Goal: Task Accomplishment & Management: Complete application form

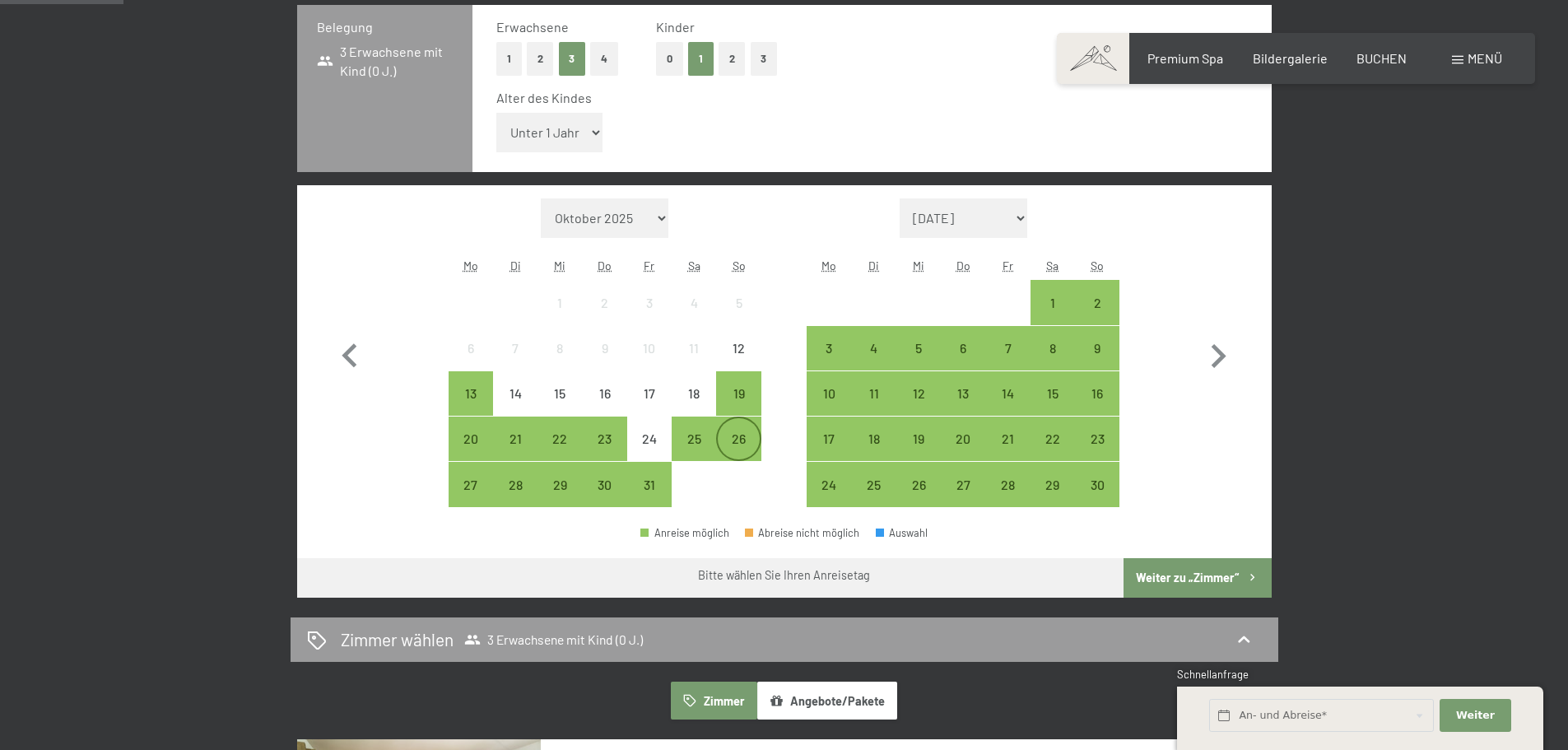
click at [741, 438] on div "26" at bounding box center [739, 453] width 42 height 42
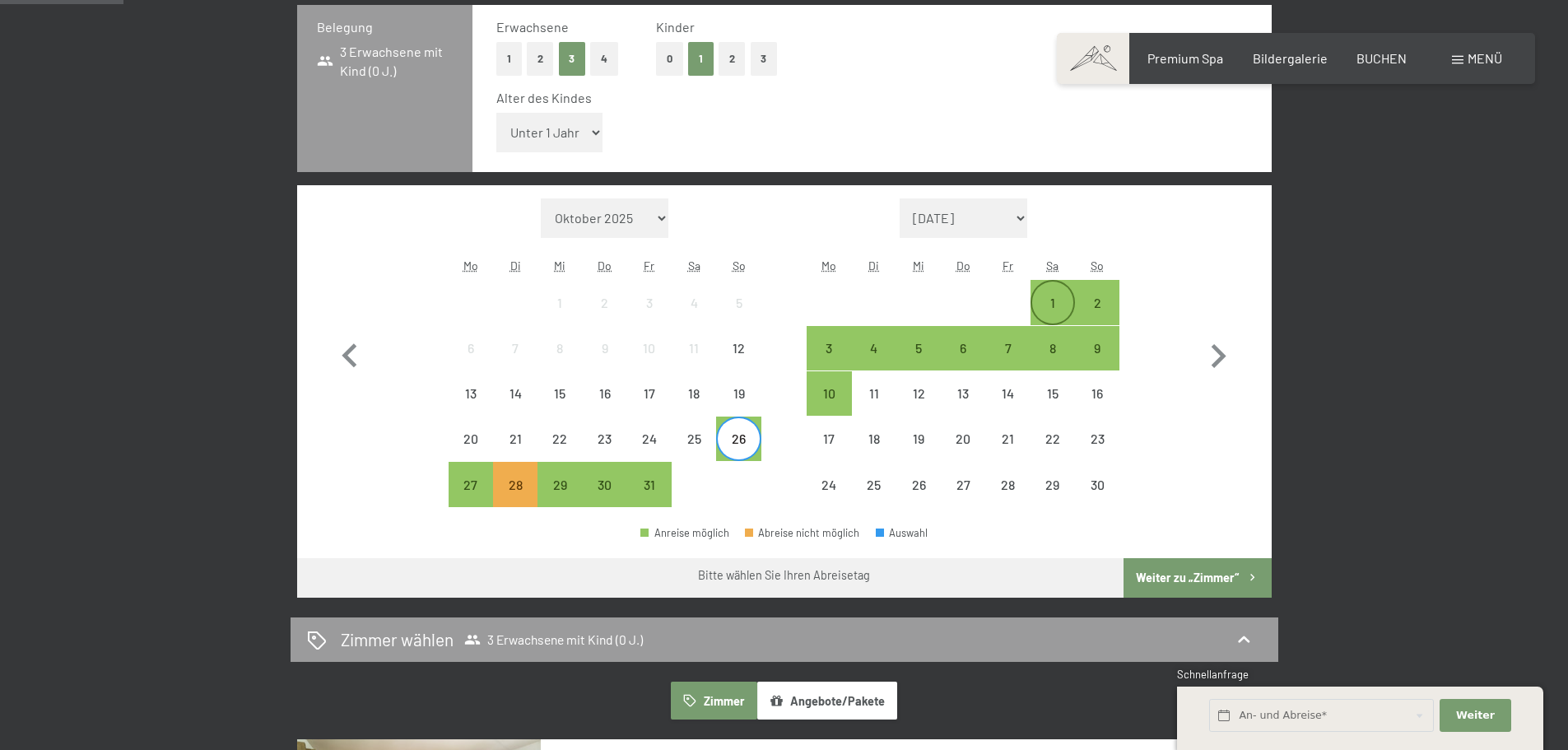
click at [1053, 305] on div "1" at bounding box center [1052, 316] width 42 height 42
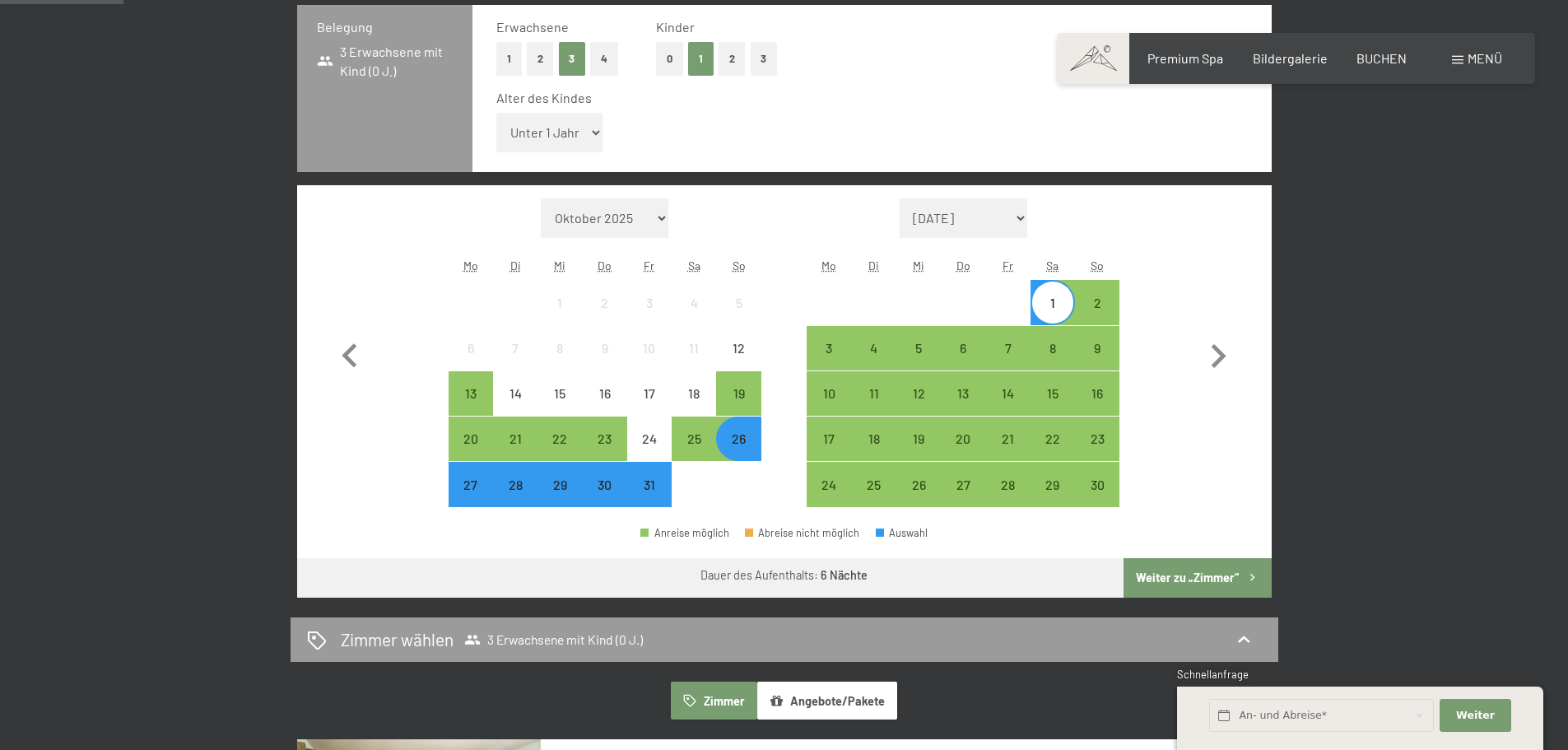
click at [1191, 571] on button "Weiter zu „Zimmer“" at bounding box center [1197, 578] width 148 height 40
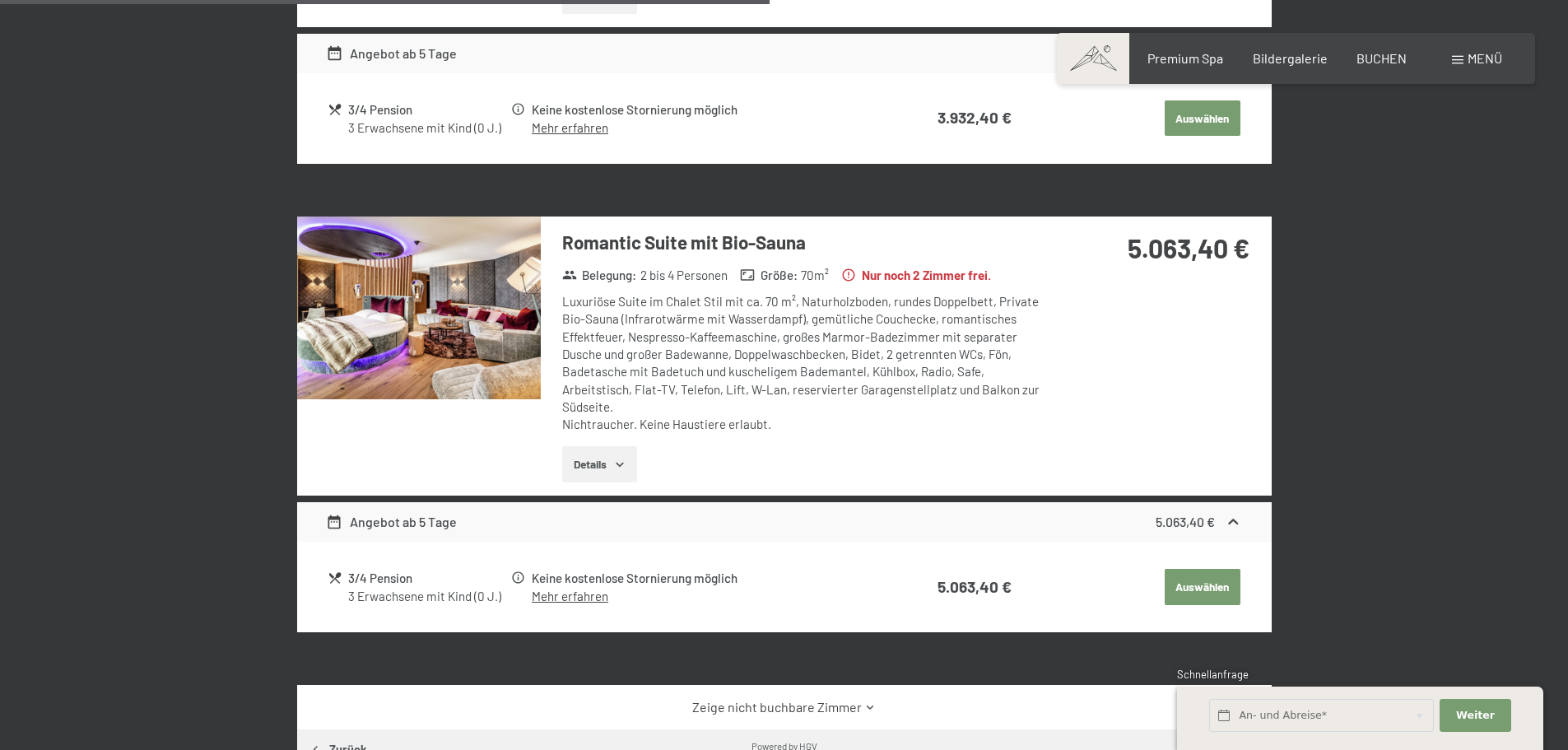
scroll to position [1204, 0]
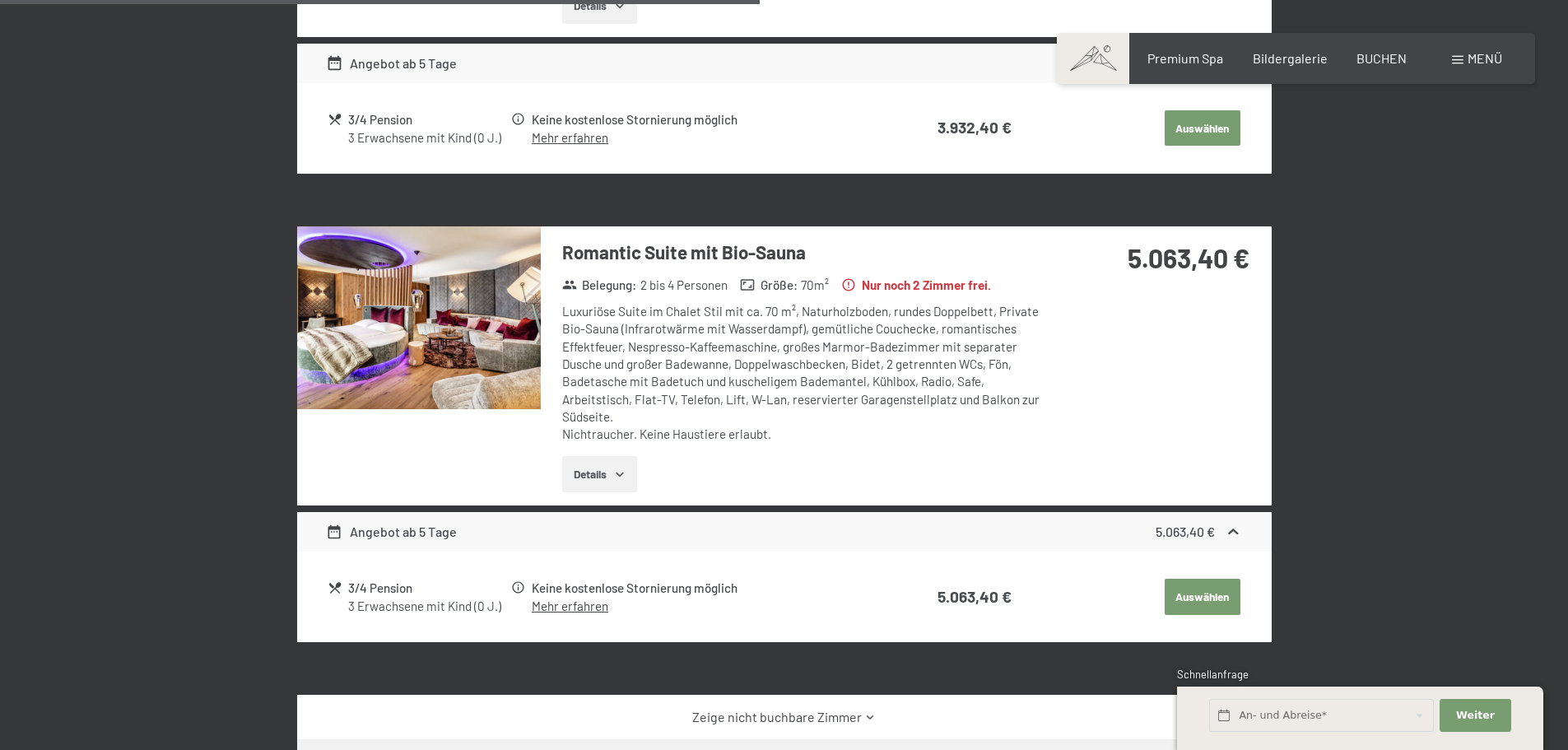
click at [617, 470] on icon "button" at bounding box center [620, 474] width 14 height 14
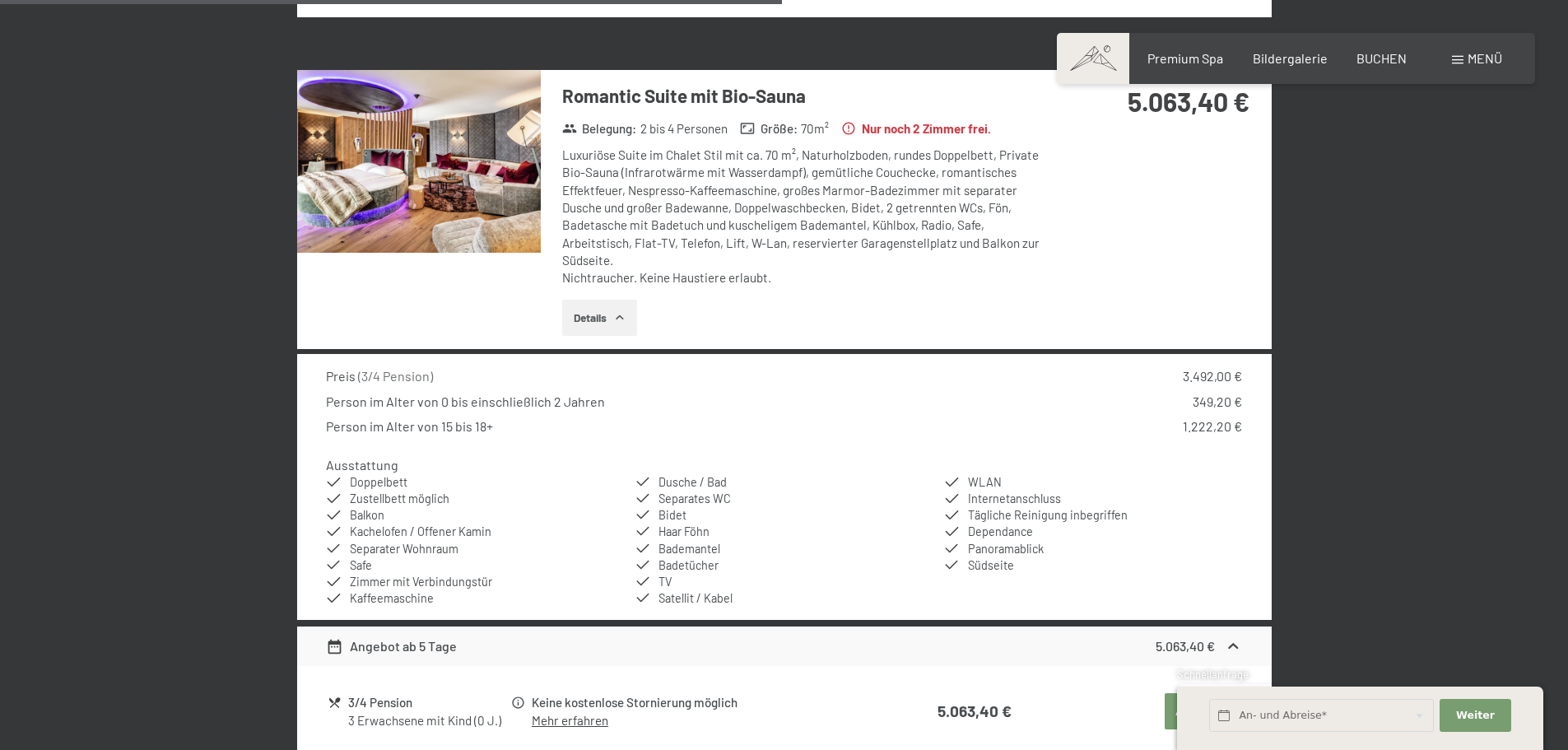
scroll to position [1375, 0]
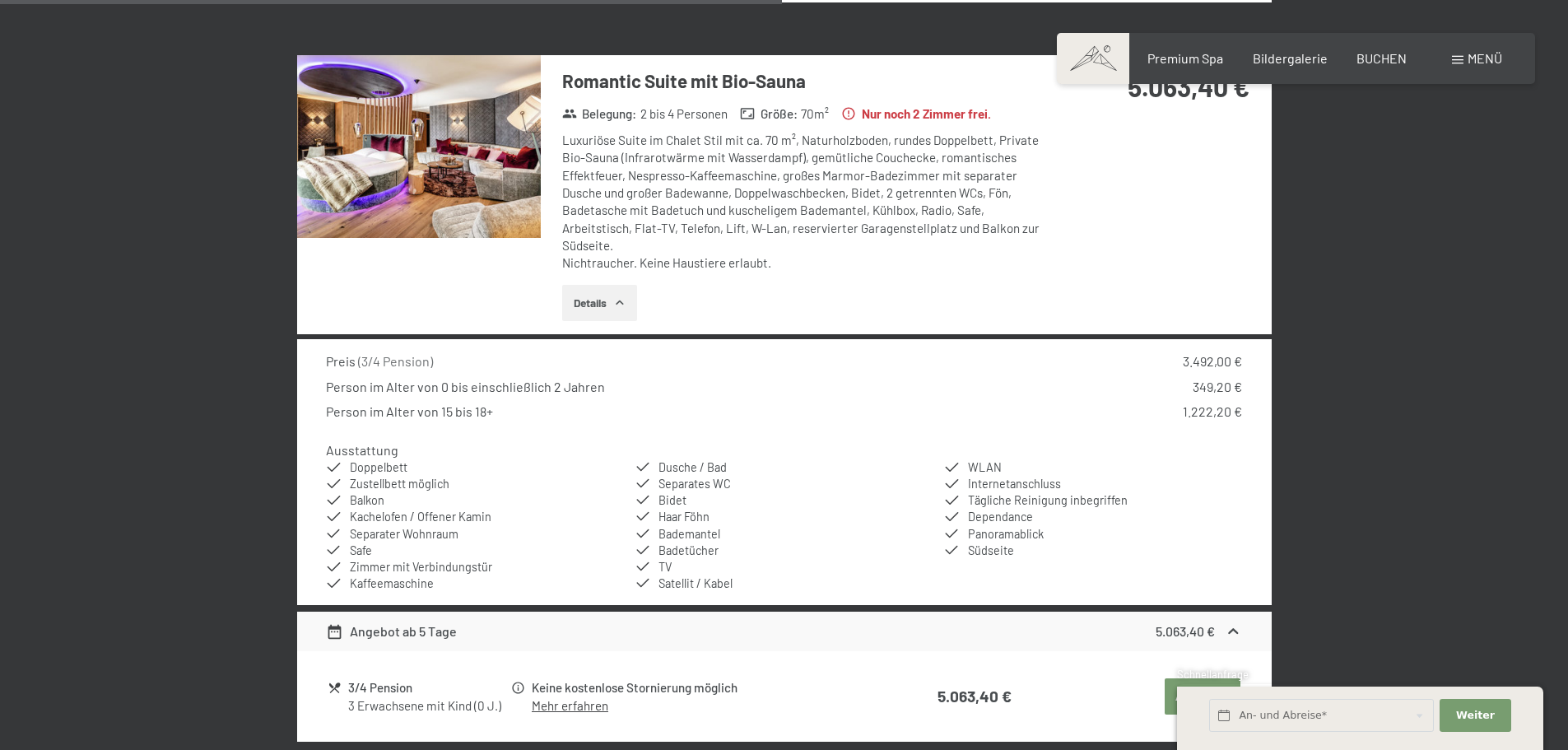
click at [446, 174] on img at bounding box center [418, 147] width 243 height 183
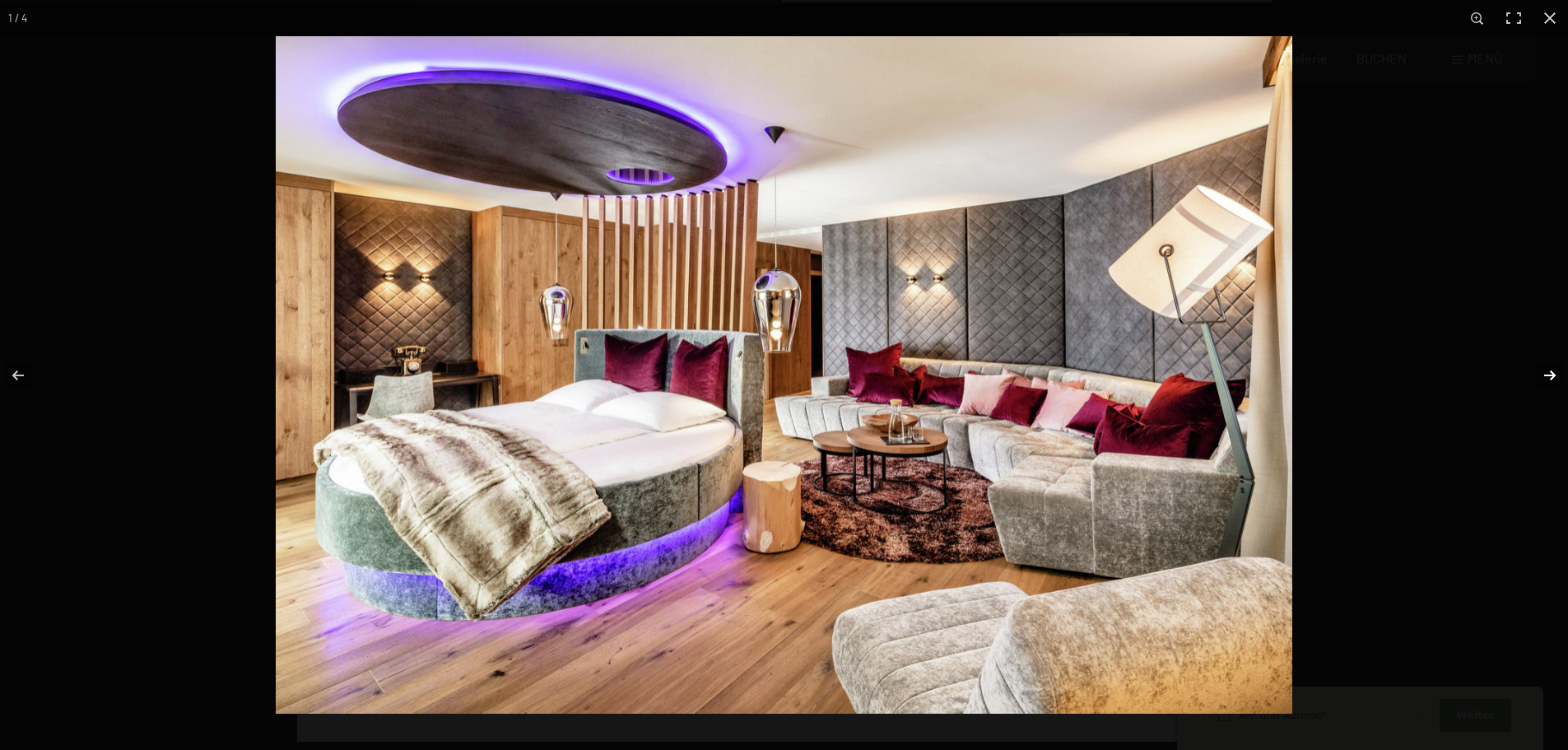
click at [1548, 375] on button "button" at bounding box center [1539, 375] width 58 height 82
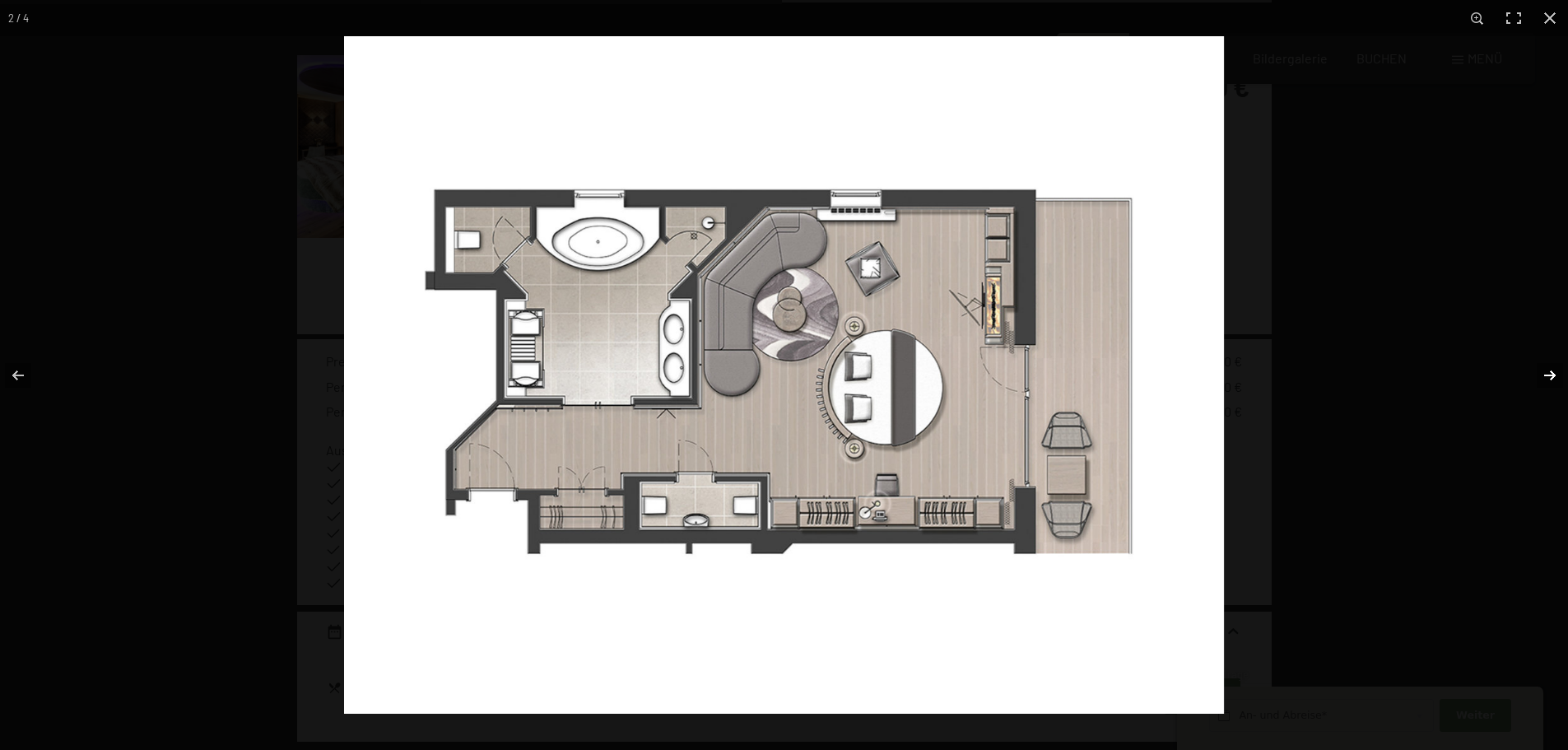
click at [1559, 372] on button "button" at bounding box center [1539, 375] width 58 height 82
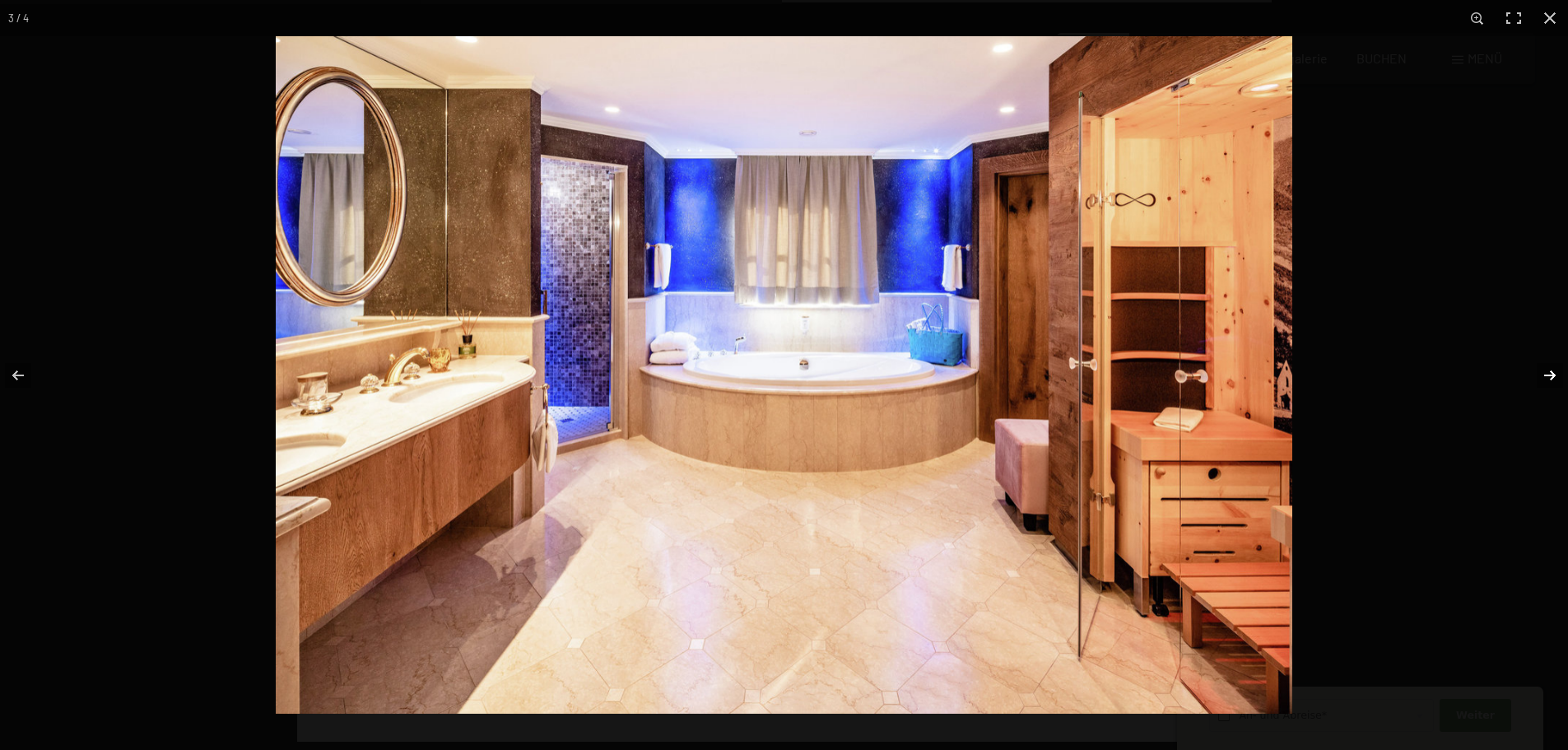
click at [1559, 372] on button "button" at bounding box center [1539, 375] width 58 height 82
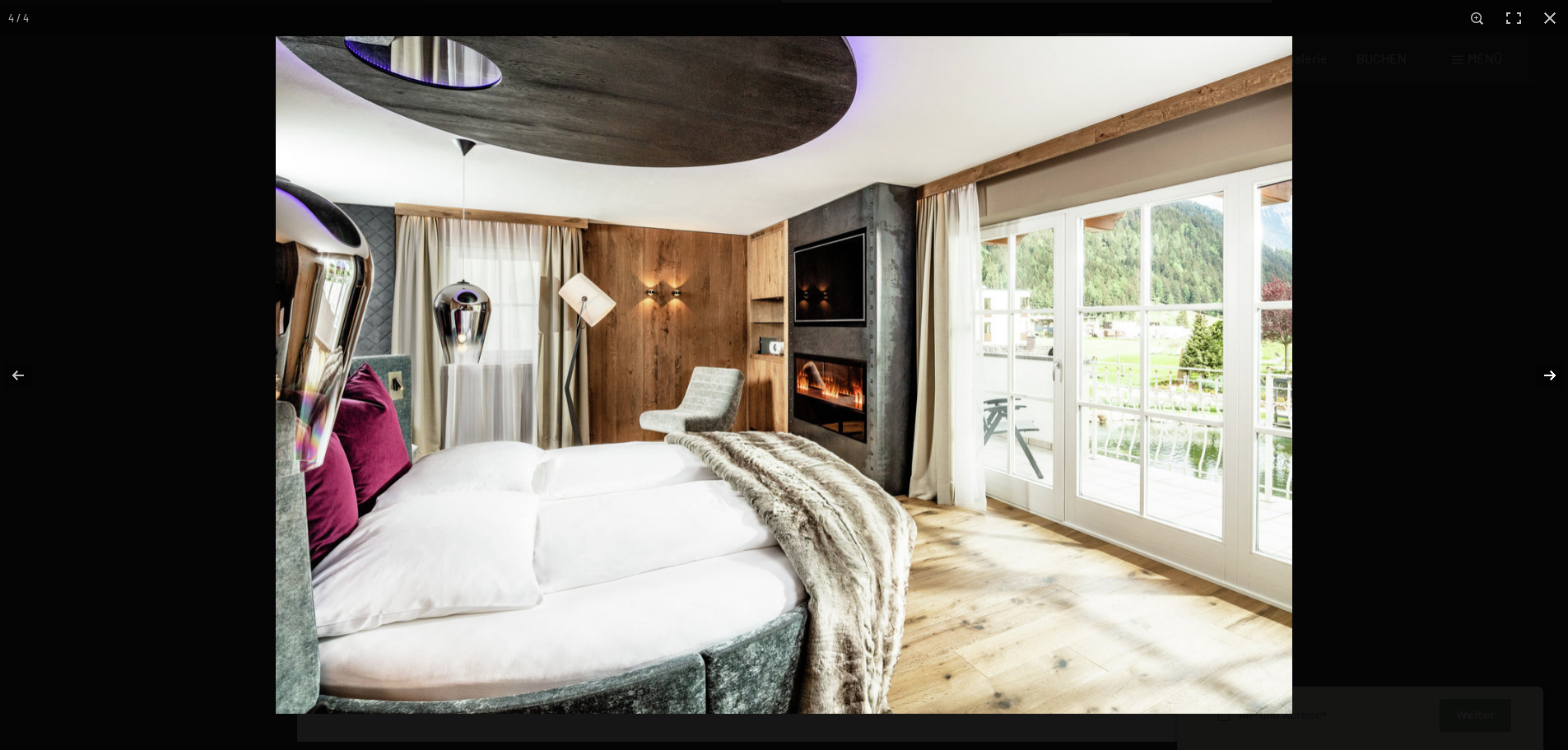
click at [1559, 372] on button "button" at bounding box center [1539, 375] width 58 height 82
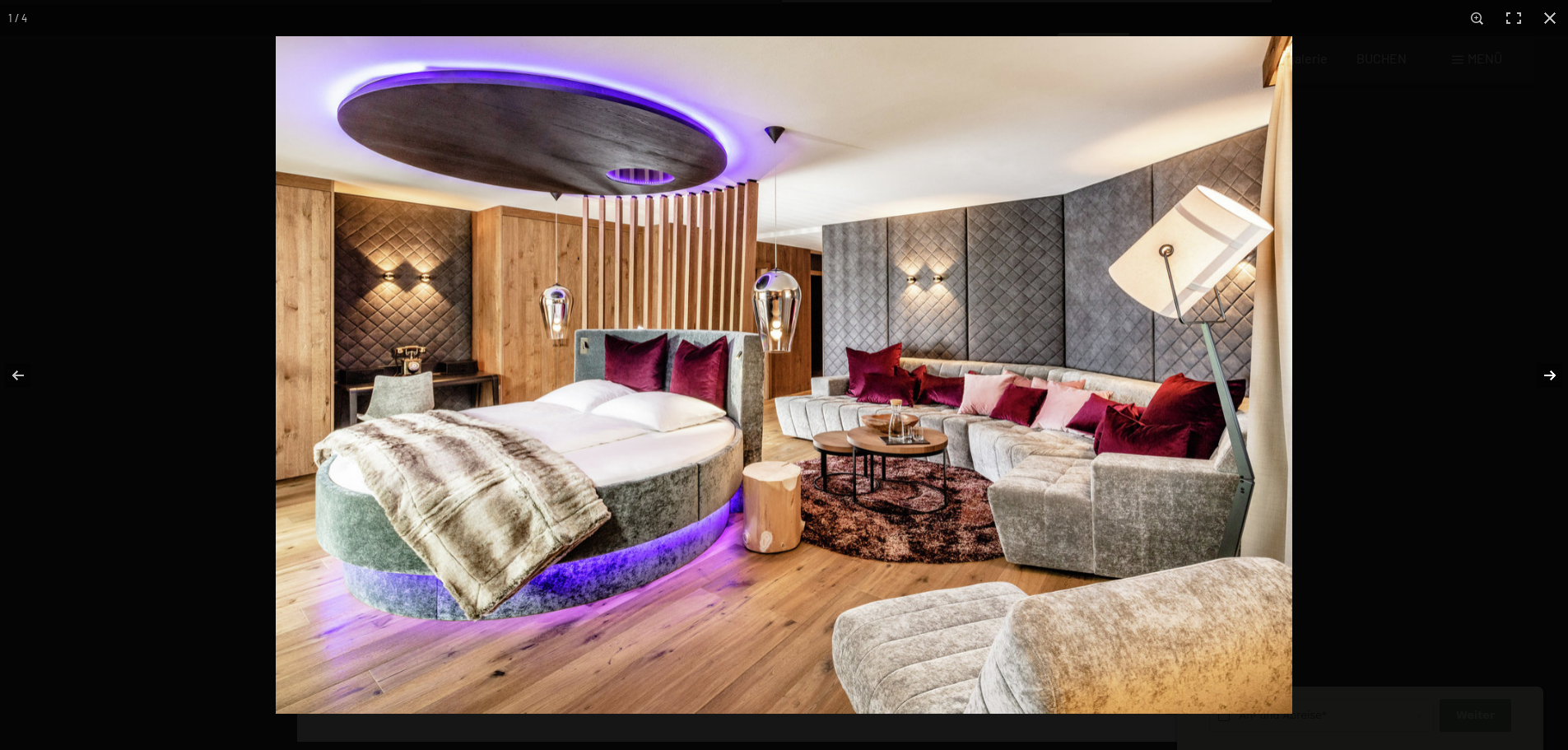
click at [1559, 372] on button "button" at bounding box center [1539, 375] width 58 height 82
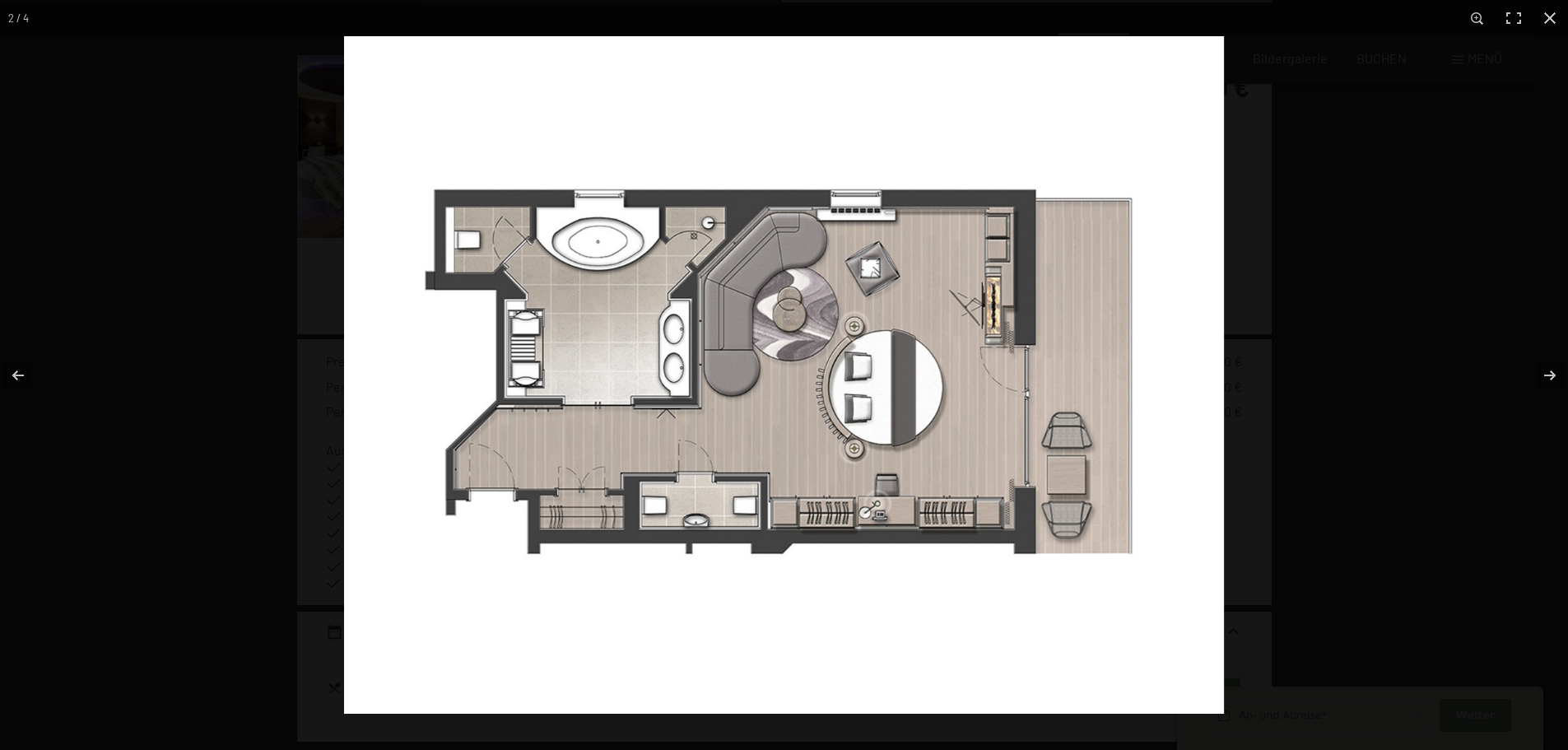
click at [836, 519] on img at bounding box center [784, 375] width 880 height 678
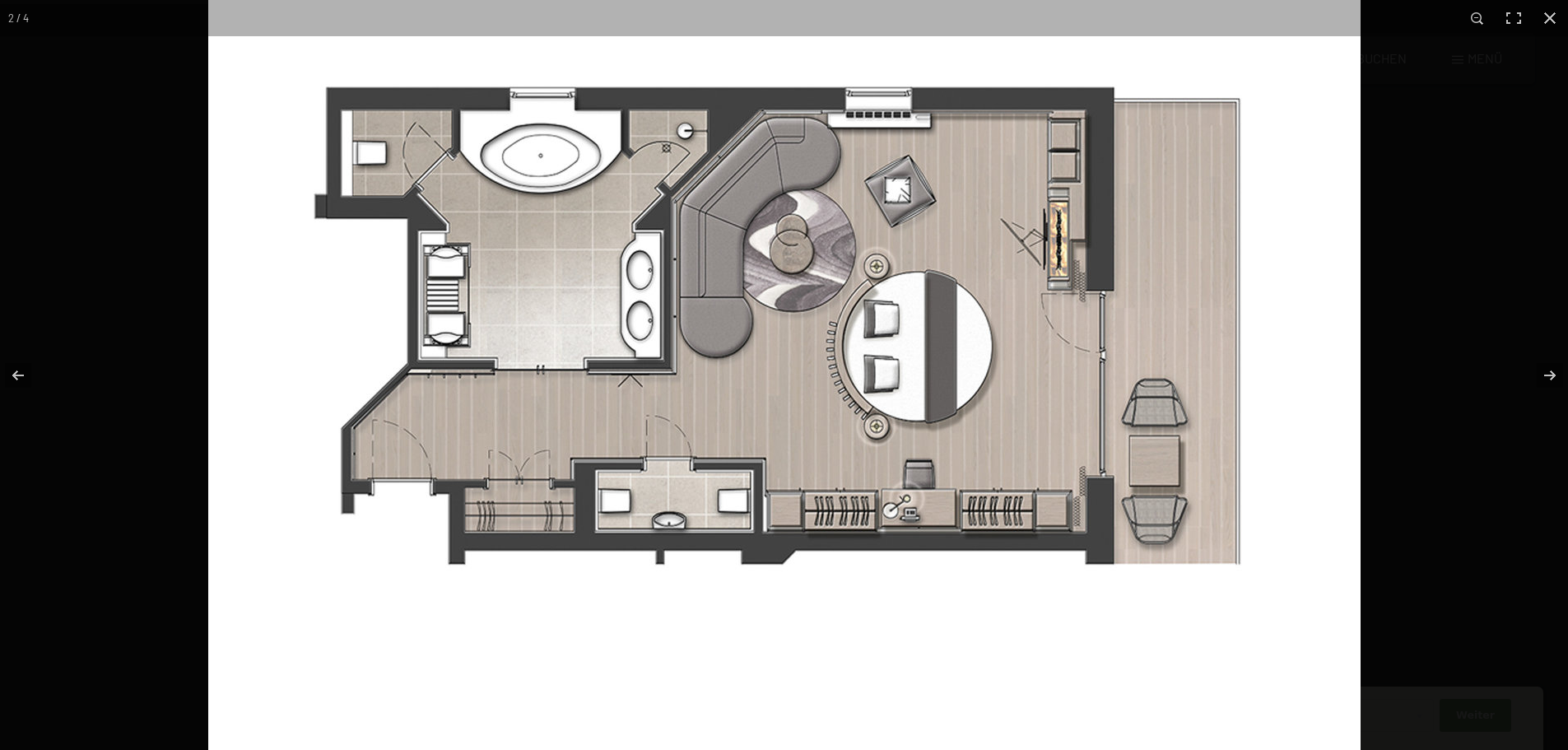
click at [840, 517] on img at bounding box center [784, 330] width 1152 height 887
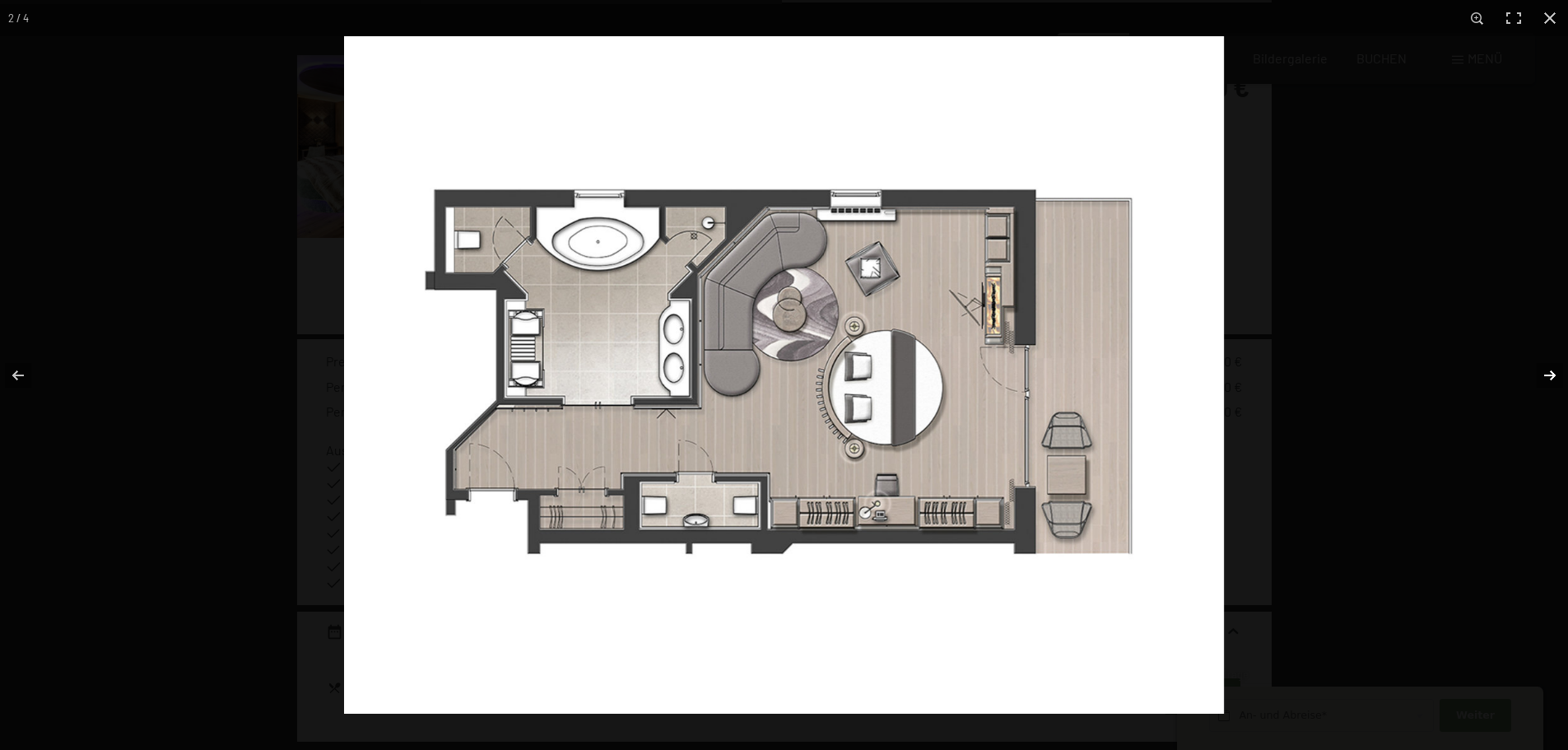
click at [1550, 377] on button "button" at bounding box center [1539, 375] width 58 height 82
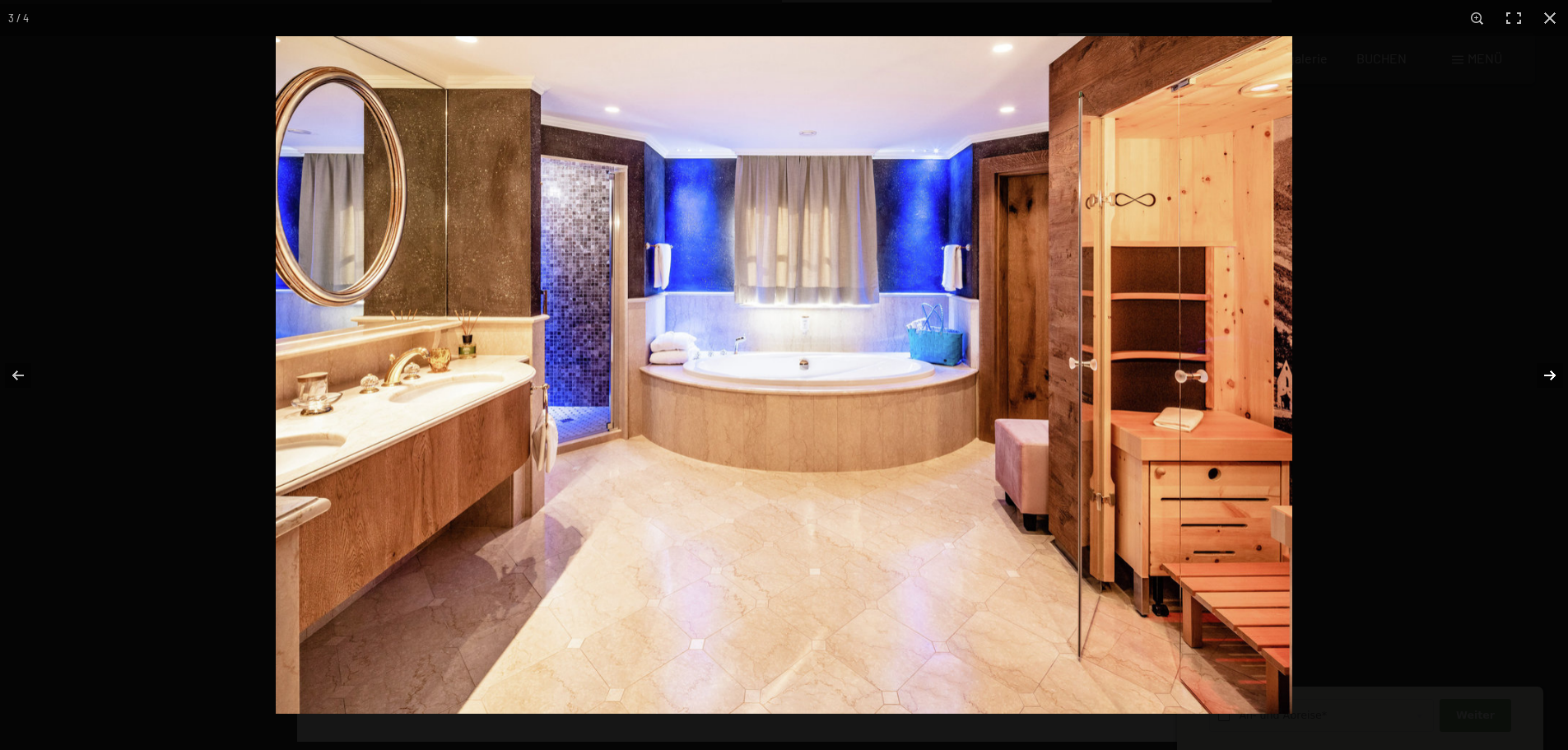
click at [1550, 377] on button "button" at bounding box center [1539, 375] width 58 height 82
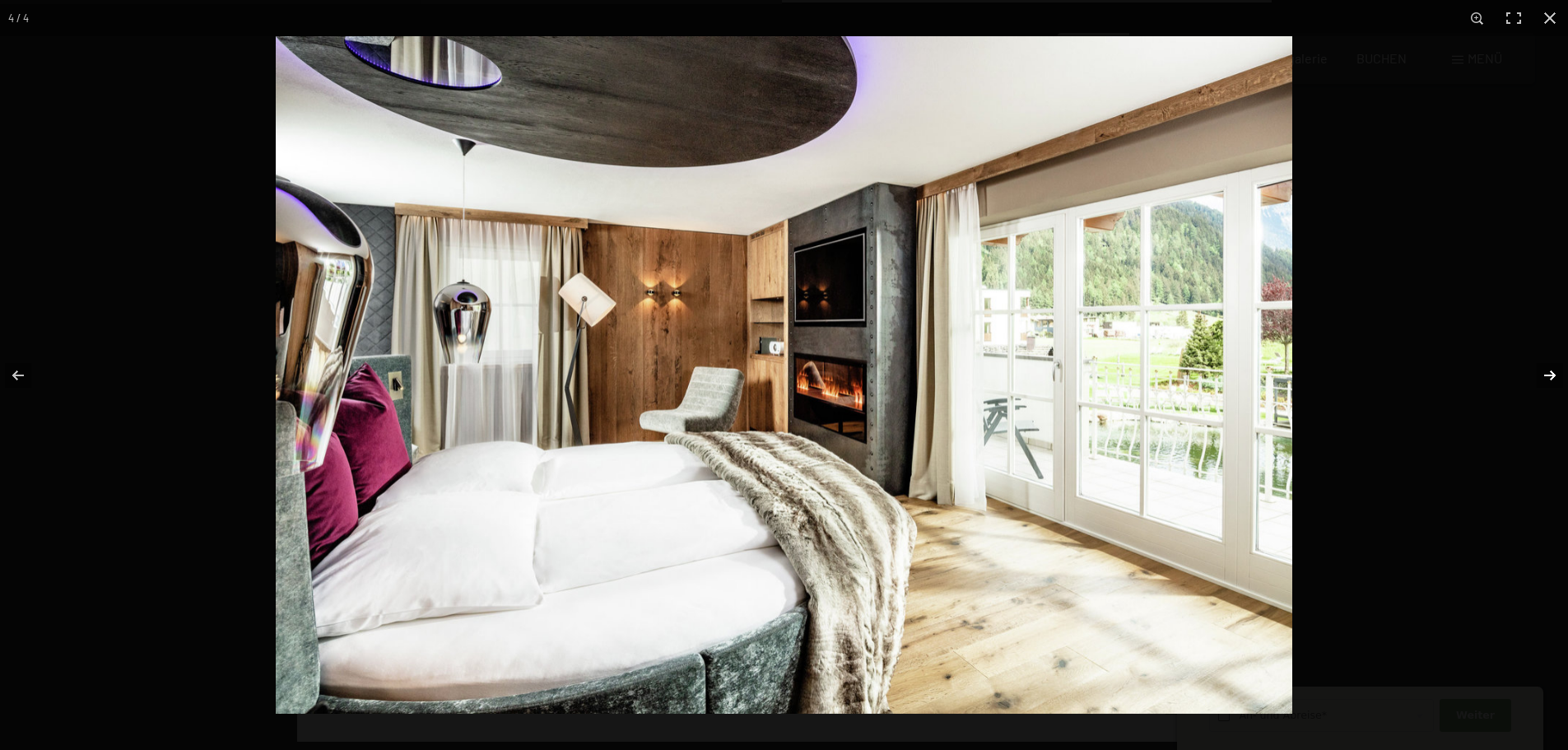
click at [1550, 377] on button "button" at bounding box center [1539, 375] width 58 height 82
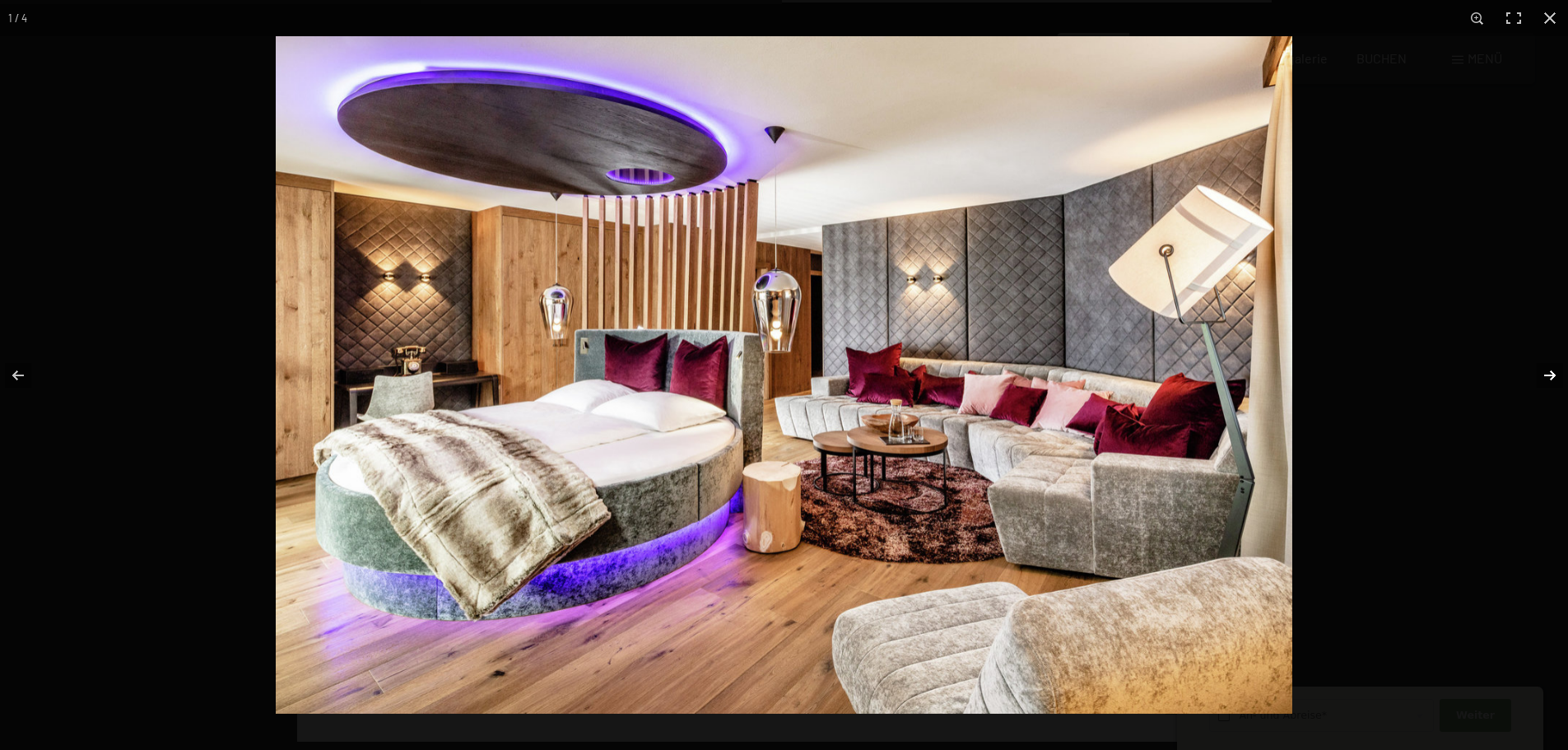
click at [1550, 377] on button "button" at bounding box center [1539, 375] width 58 height 82
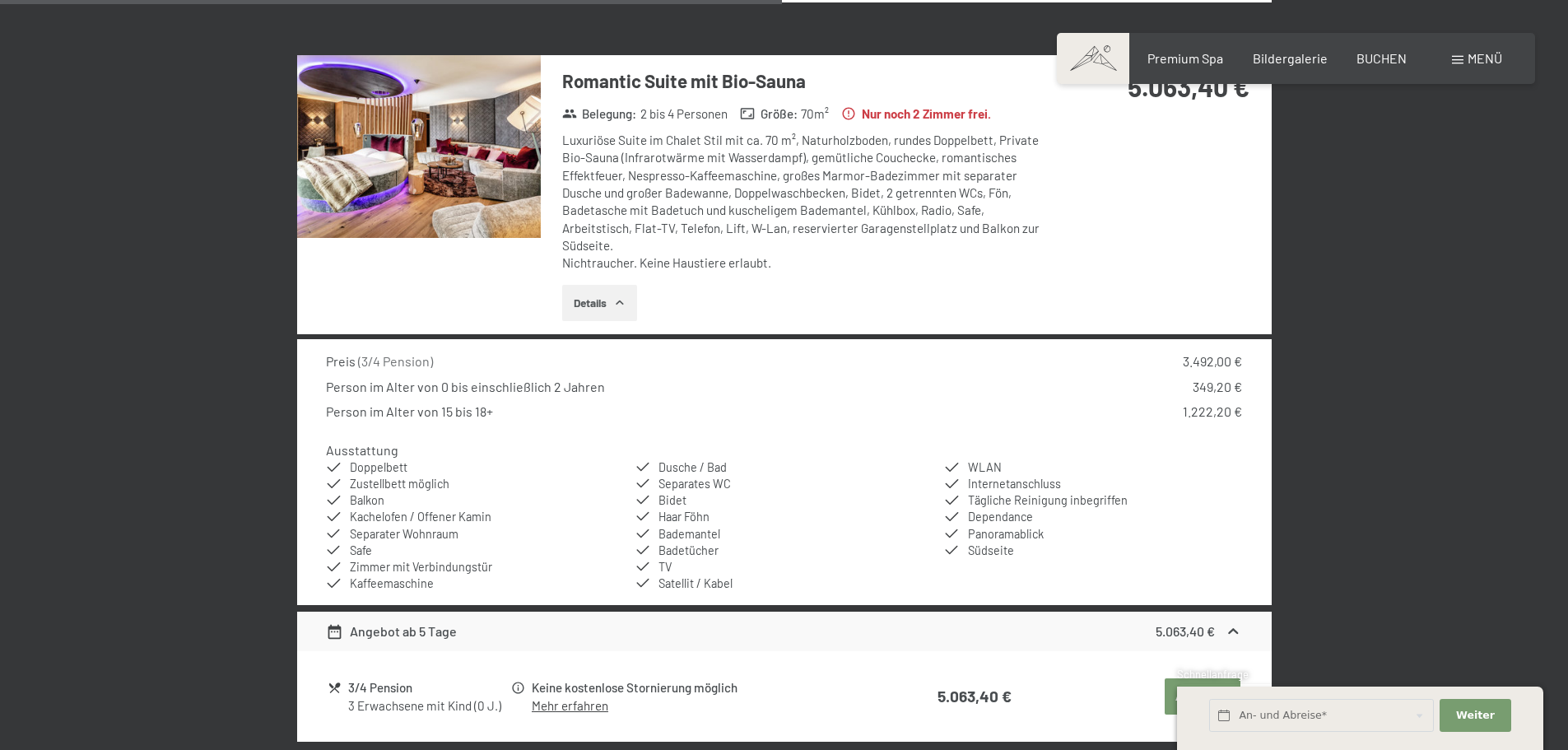
click at [0, 0] on button "button" at bounding box center [0, 0] width 0 height 0
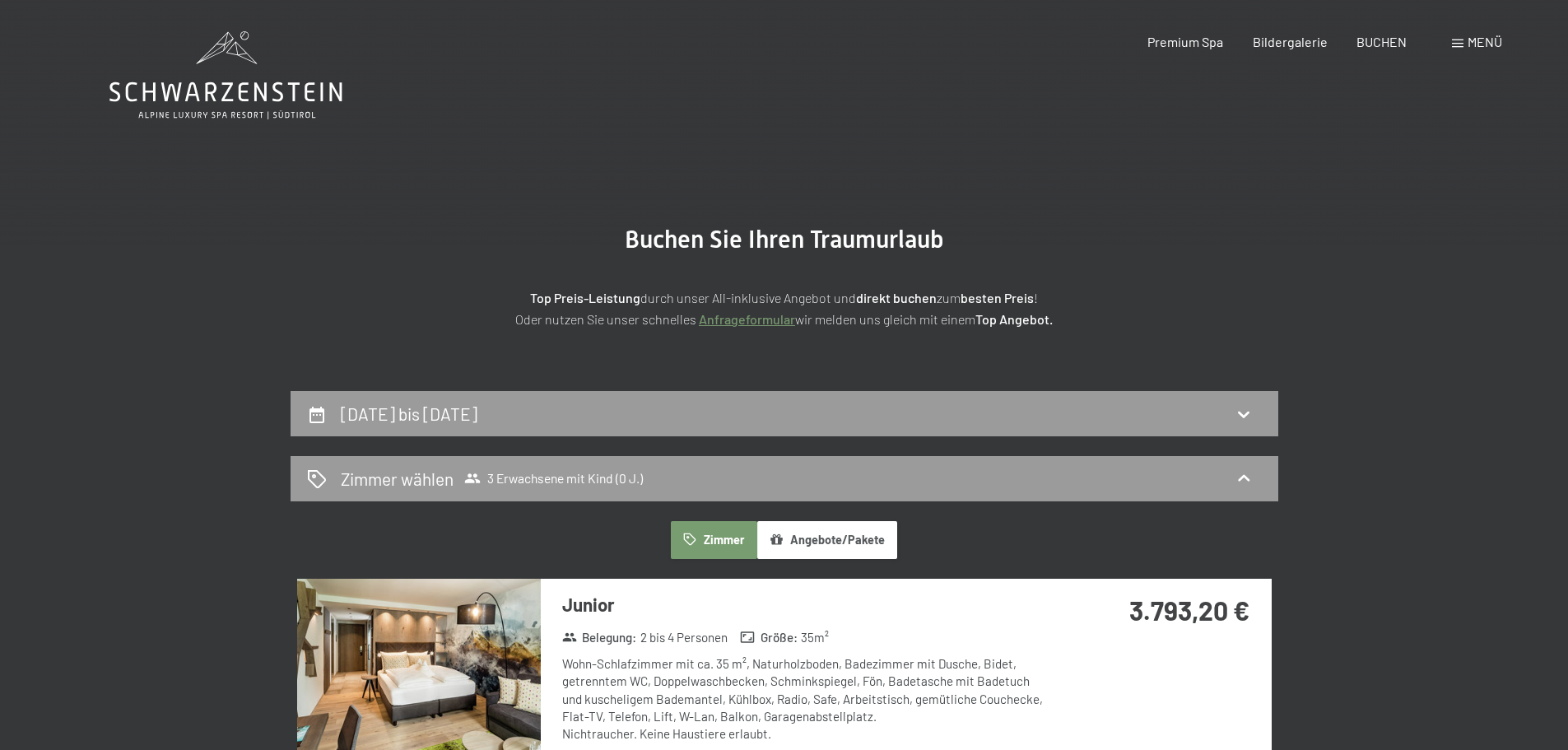
scroll to position [0, 0]
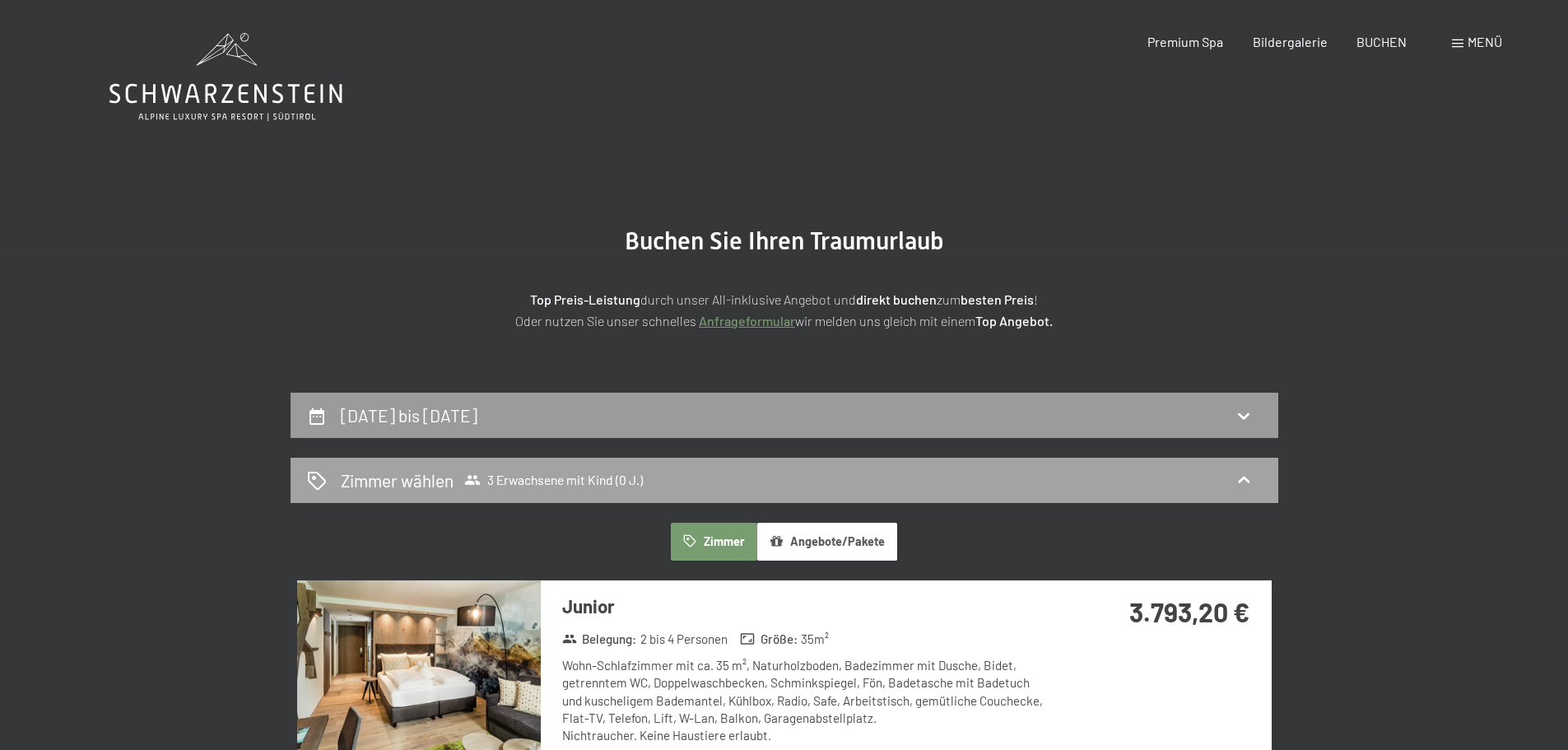
click at [497, 483] on span "3 Erwachsene mit Kind (0 J.)" at bounding box center [554, 479] width 179 height 16
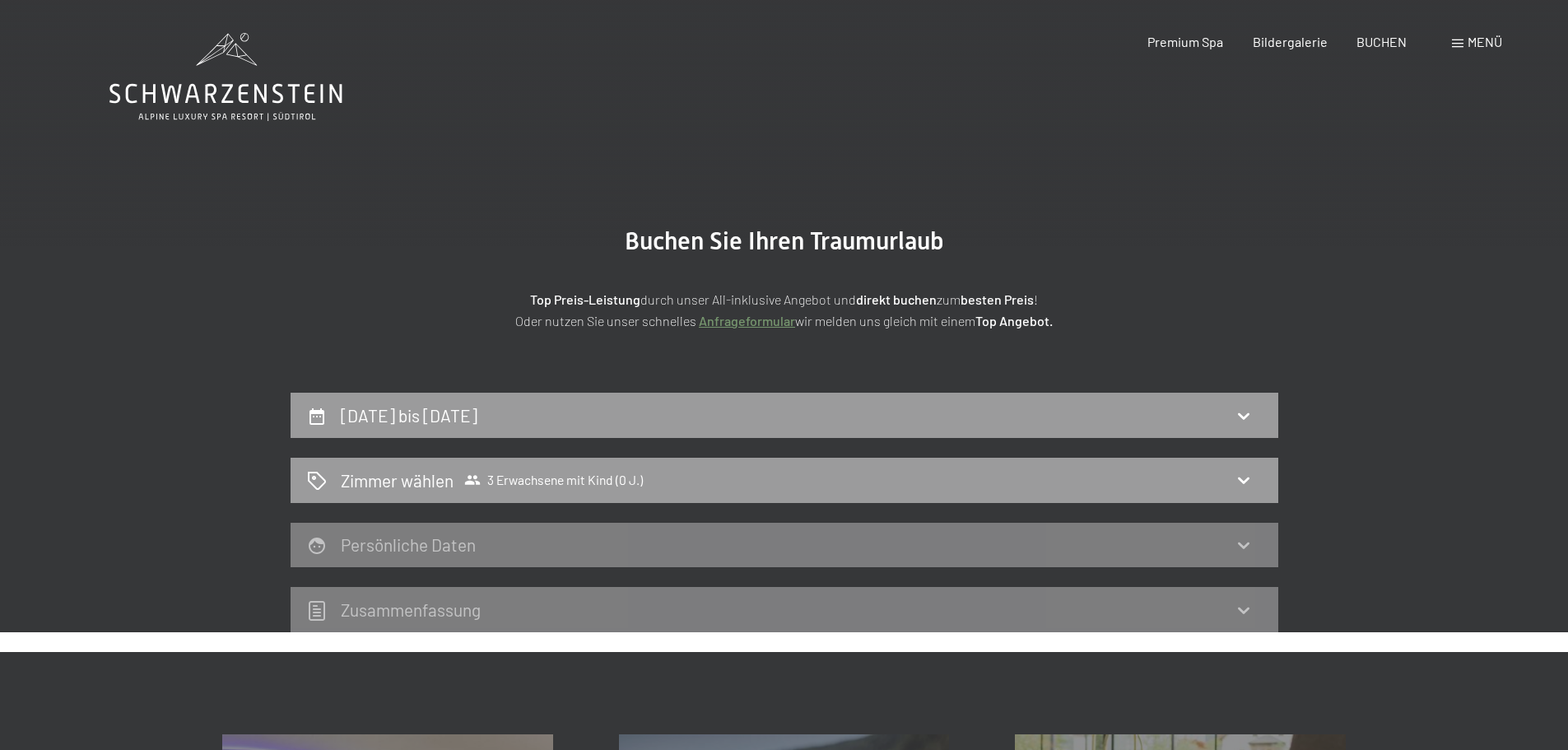
click at [1485, 42] on span "Menü" at bounding box center [1485, 42] width 35 height 15
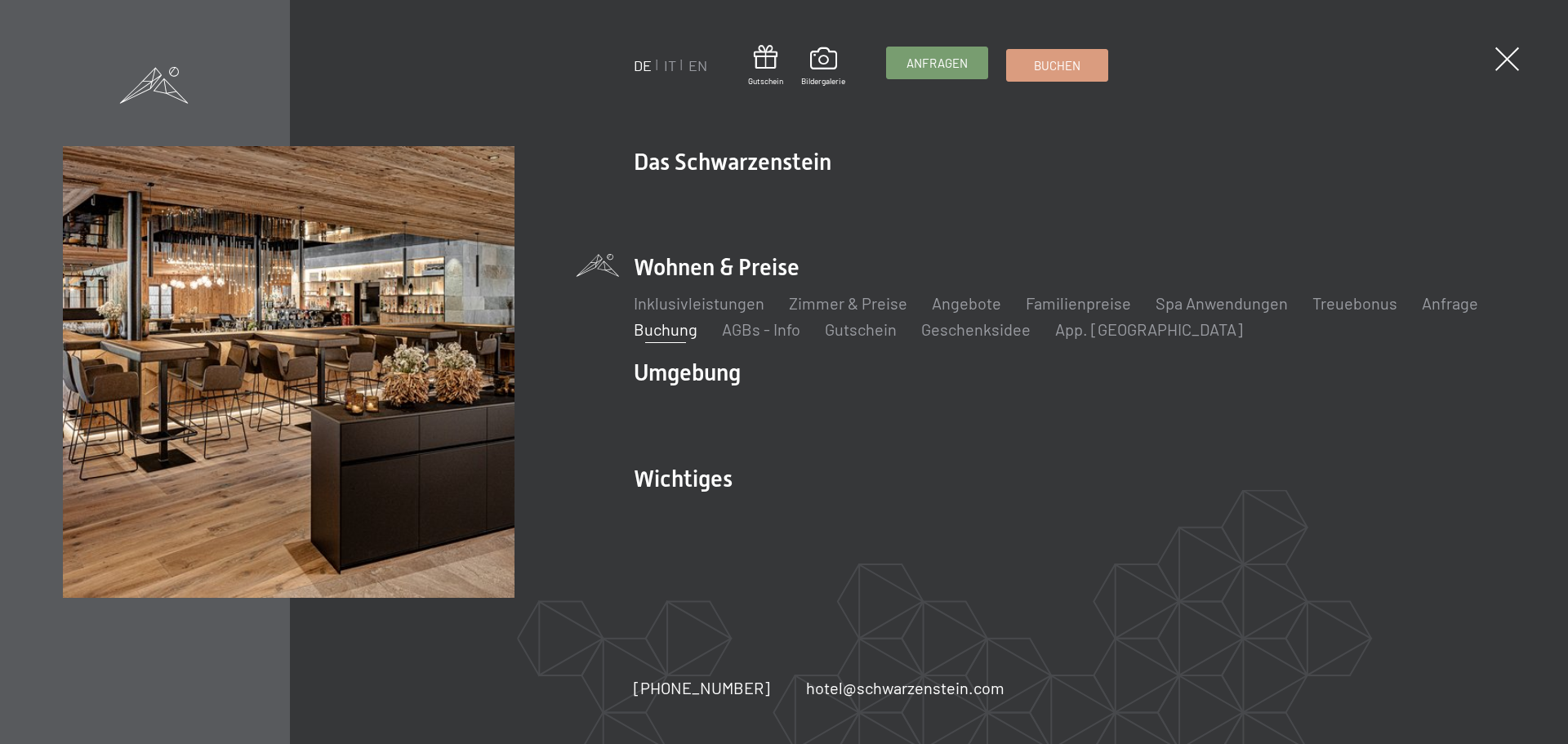
click at [930, 69] on span "Anfragen" at bounding box center [937, 63] width 61 height 17
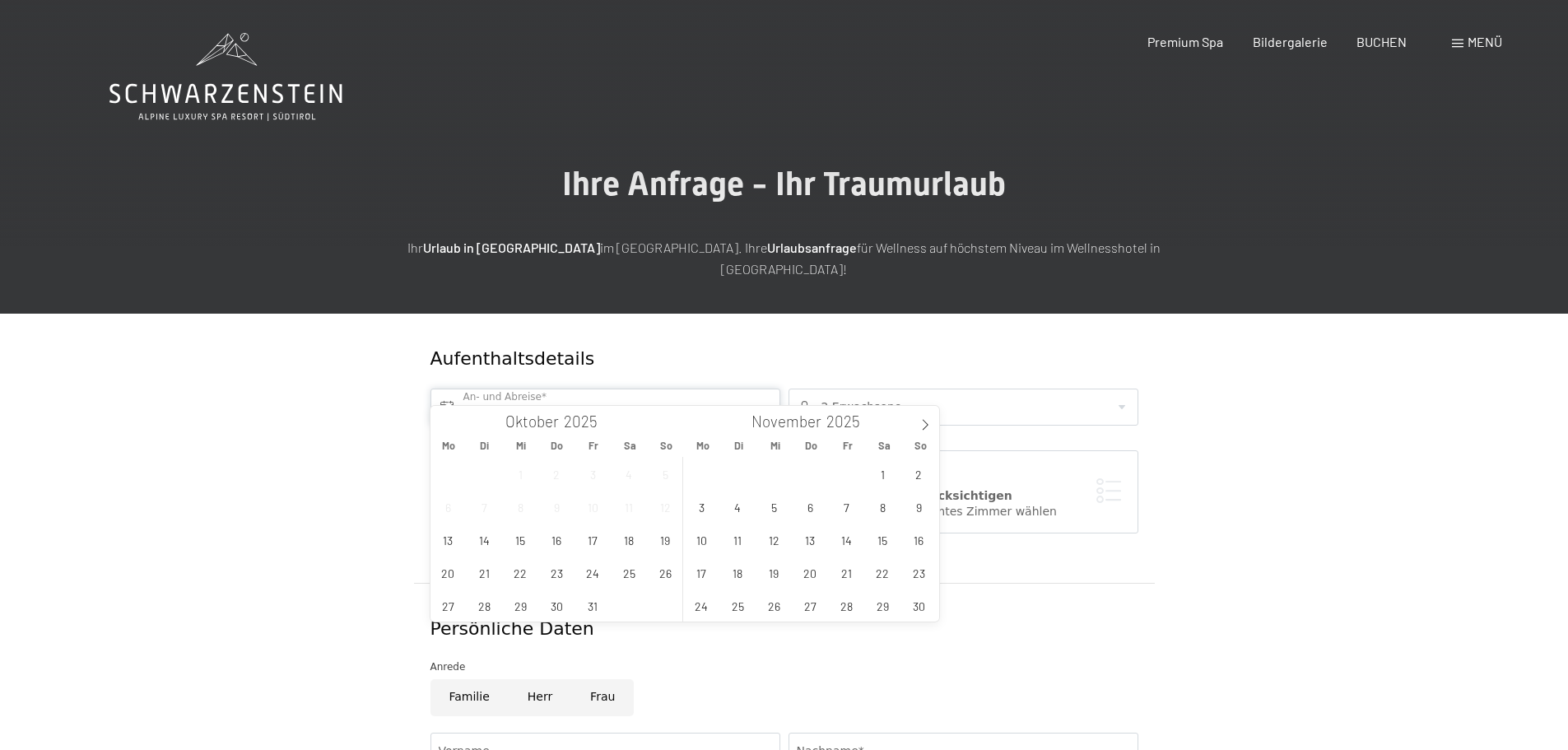
click at [567, 389] on input "text" at bounding box center [605, 407] width 350 height 37
click at [660, 578] on span "26" at bounding box center [666, 573] width 32 height 32
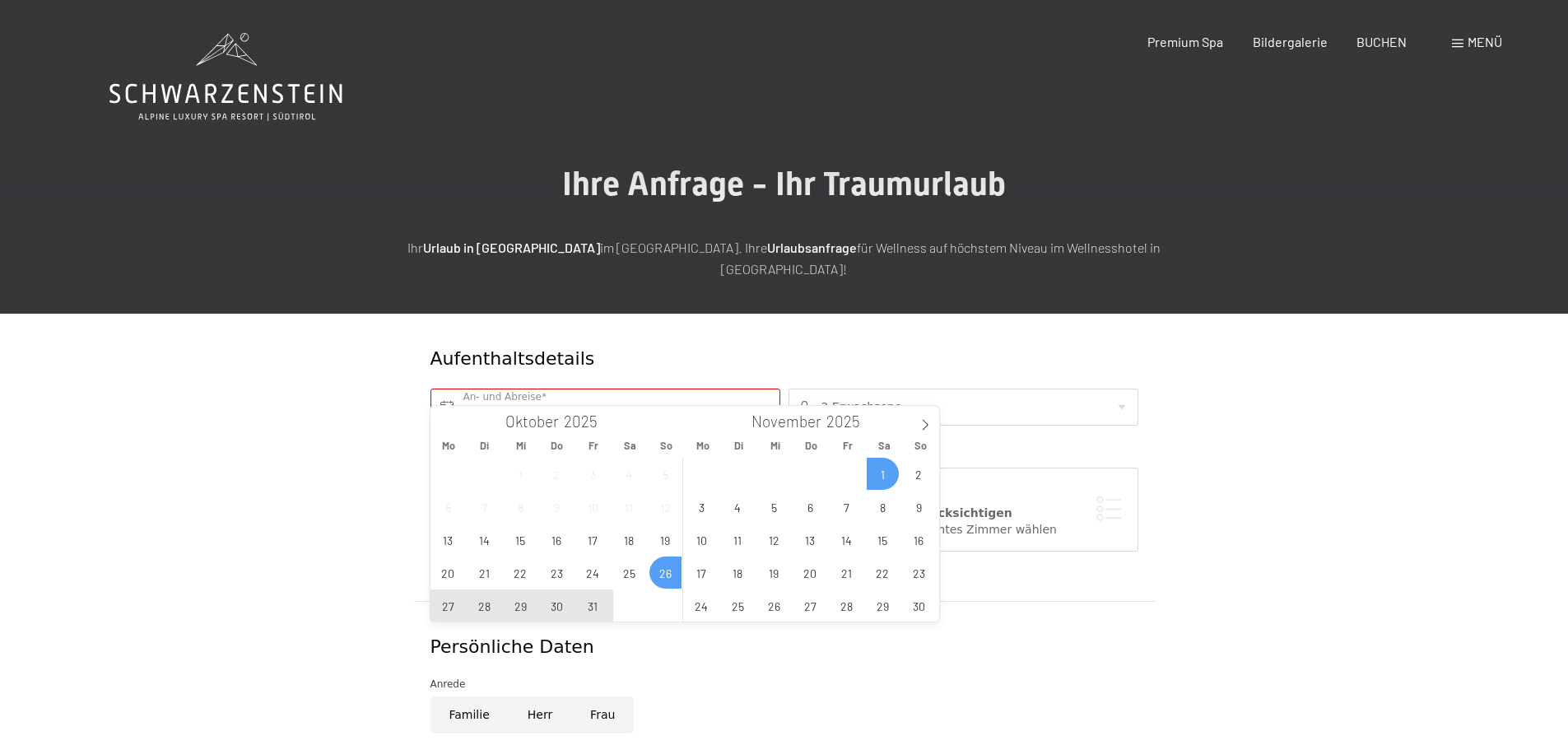
click at [886, 482] on span "1" at bounding box center [883, 474] width 32 height 32
type input "So. 26.10.2025 - Sa. 01.11.2025"
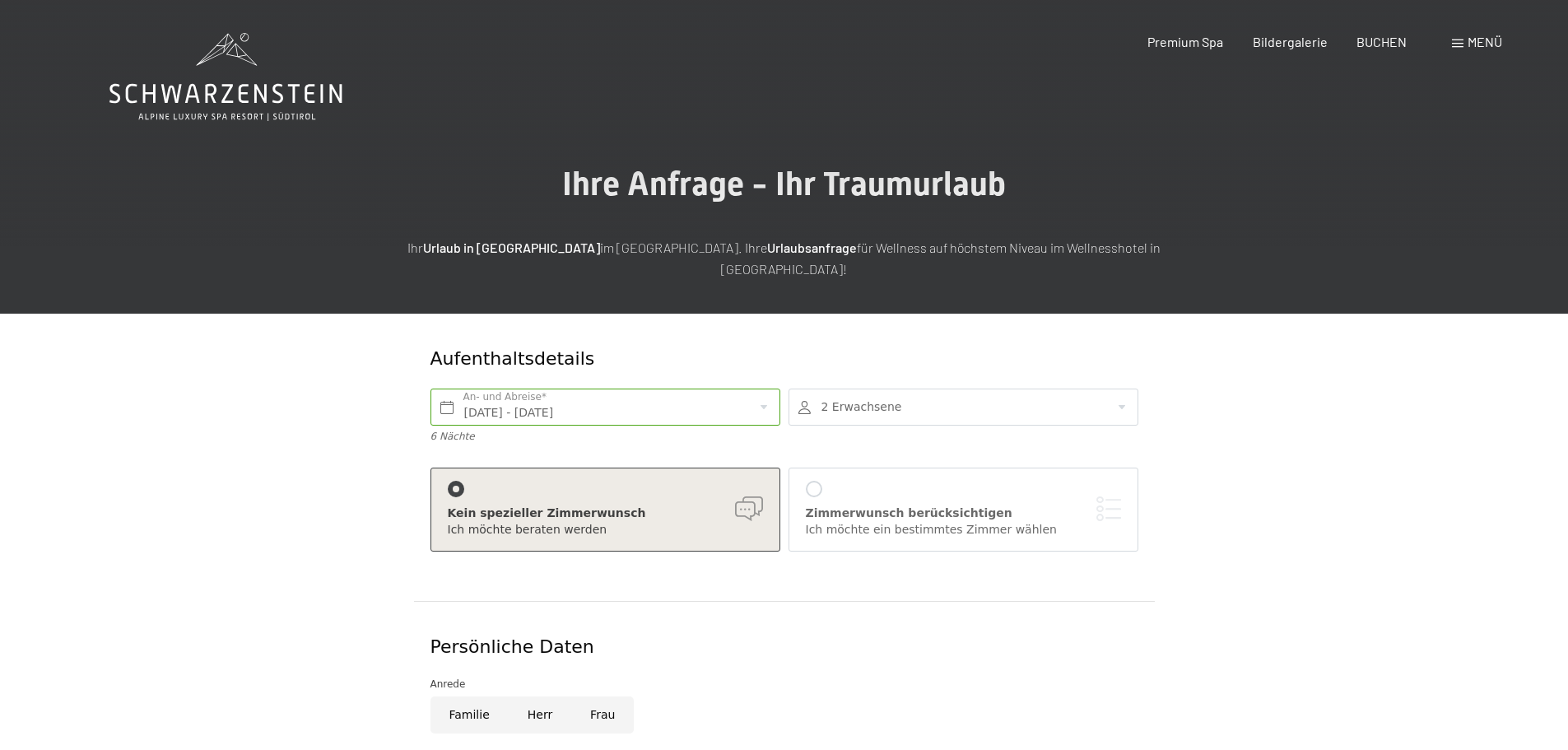
click at [960, 389] on div at bounding box center [963, 407] width 350 height 37
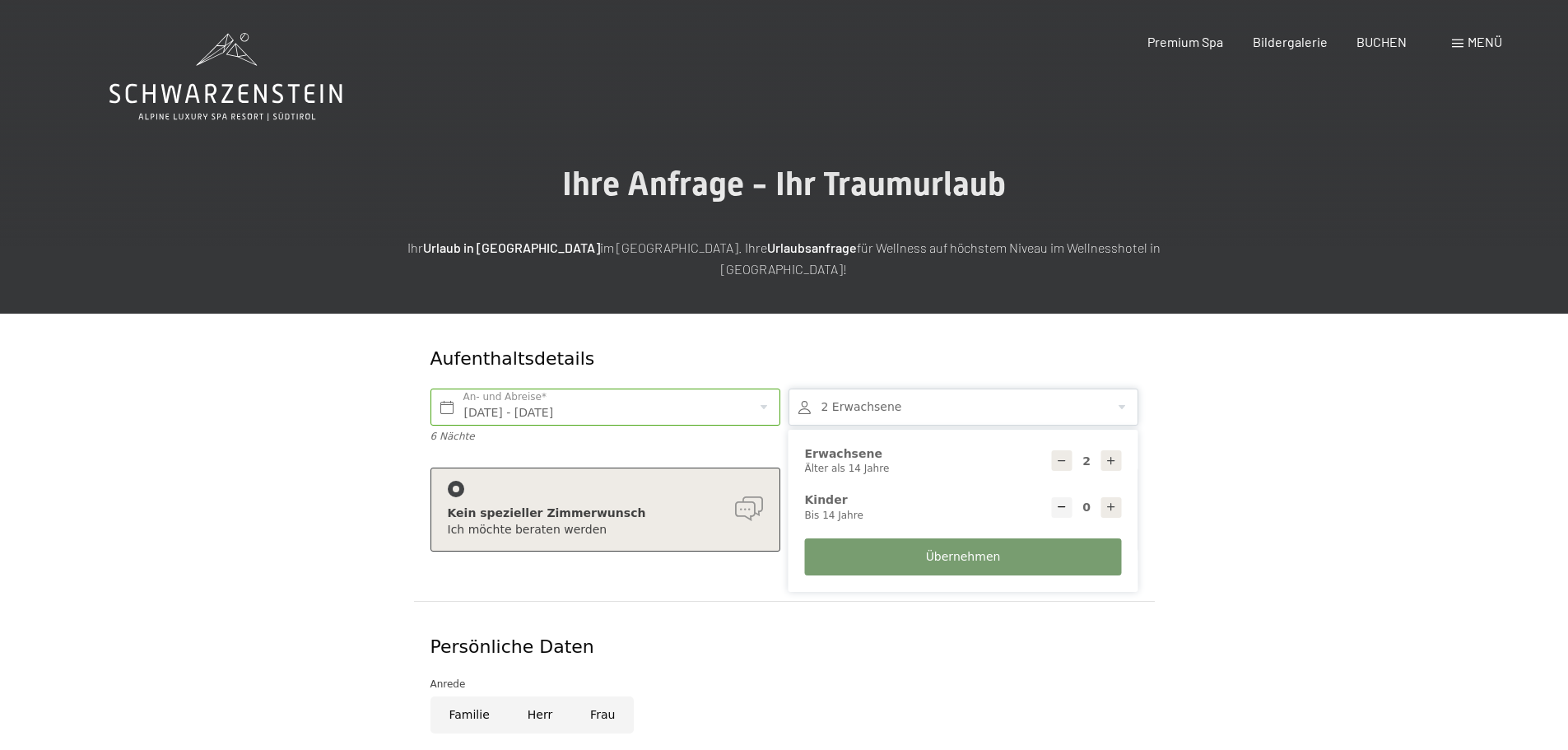
click at [1113, 456] on icon at bounding box center [1112, 462] width 12 height 12
type input "3"
click at [1108, 501] on icon at bounding box center [1112, 507] width 12 height 12
type input "1"
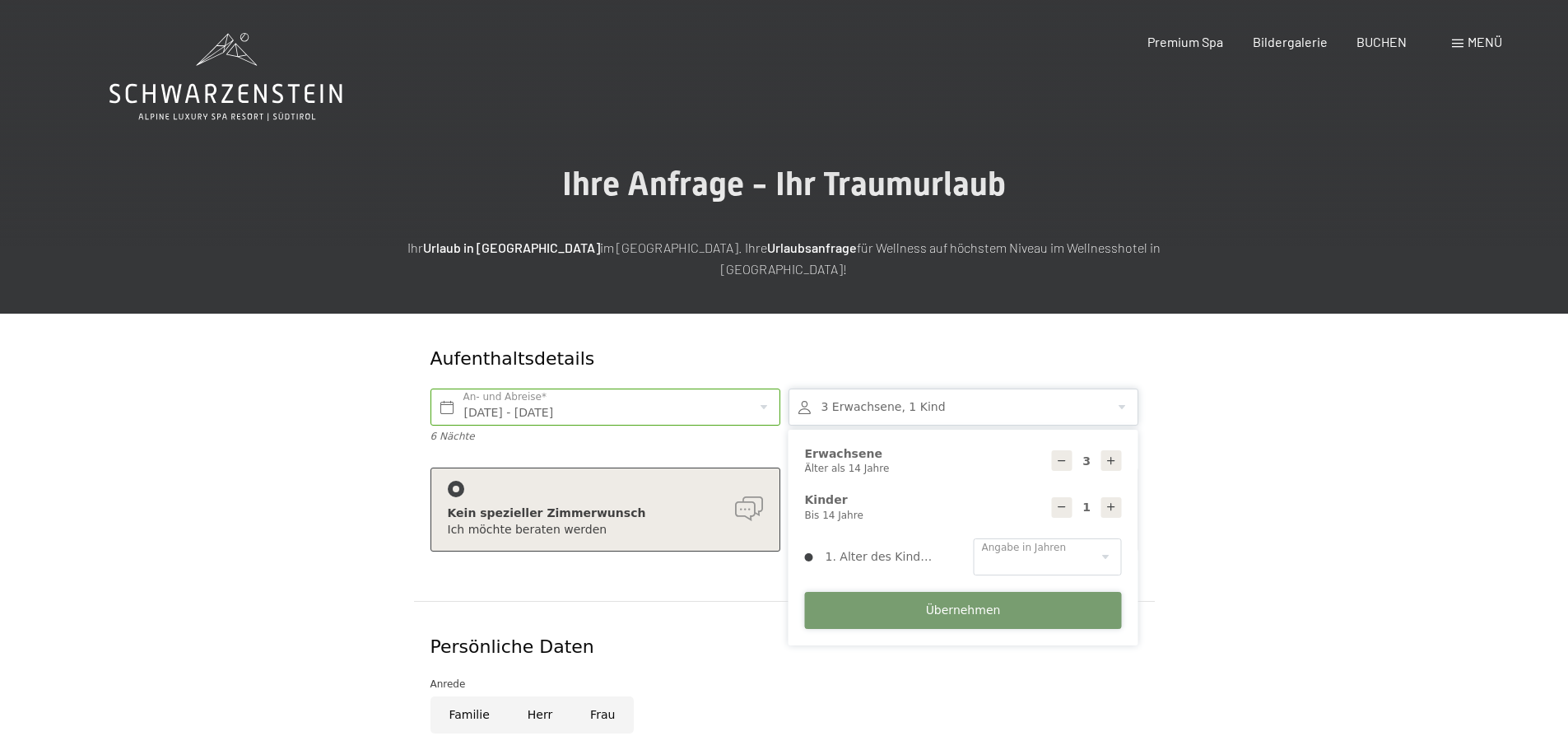
click at [974, 603] on span "Übernehmen" at bounding box center [963, 611] width 75 height 16
click at [1045, 539] on select "0 1 2 3 4 5 6 7 8 9 10 11 12 13 14" at bounding box center [1047, 557] width 148 height 37
select select "11"
click at [974, 539] on select "0 1 2 3 4 5 6 7 8 9 10 11 12 13 14" at bounding box center [1047, 557] width 148 height 37
click at [978, 603] on span "Übernehmen" at bounding box center [963, 611] width 75 height 16
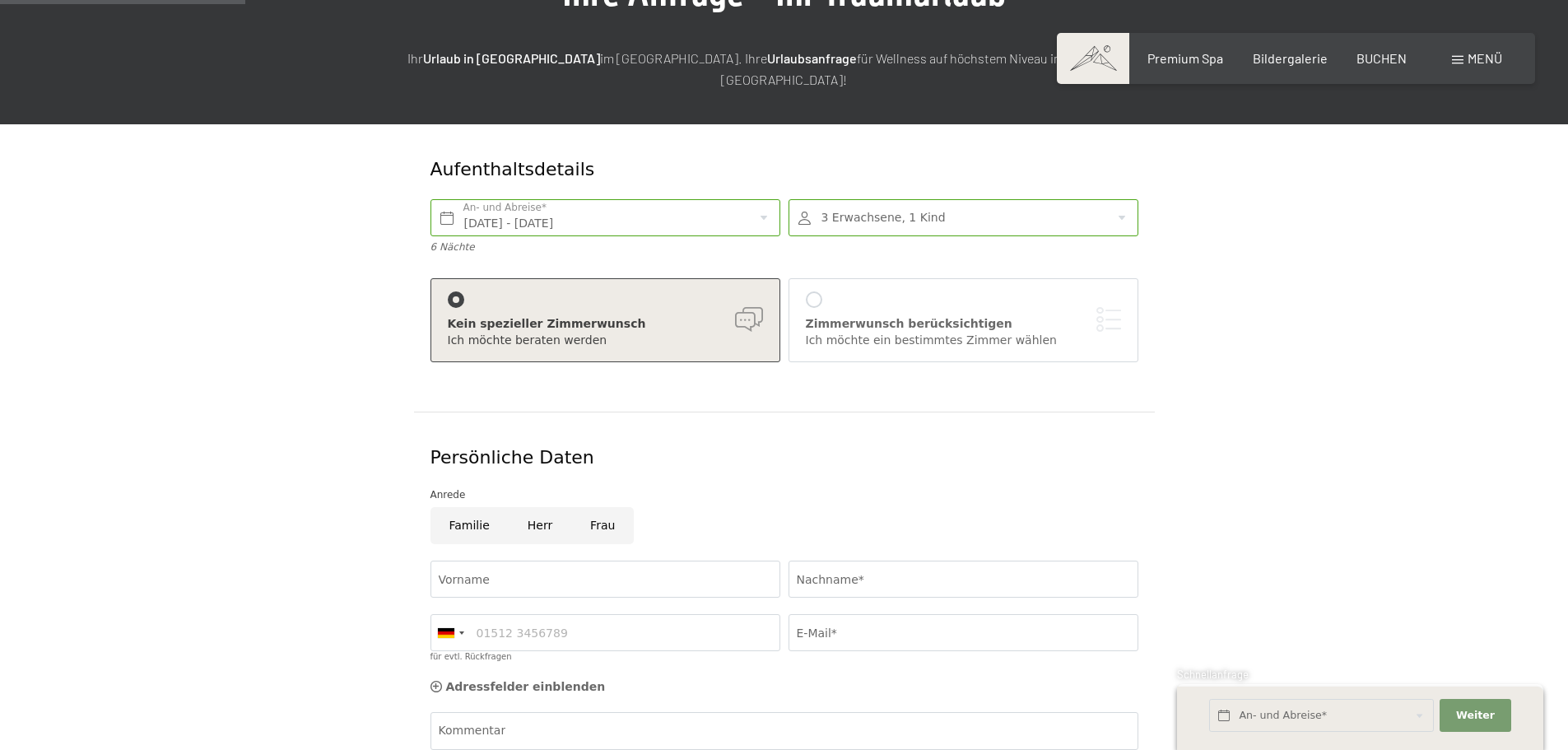
scroll to position [232, 0]
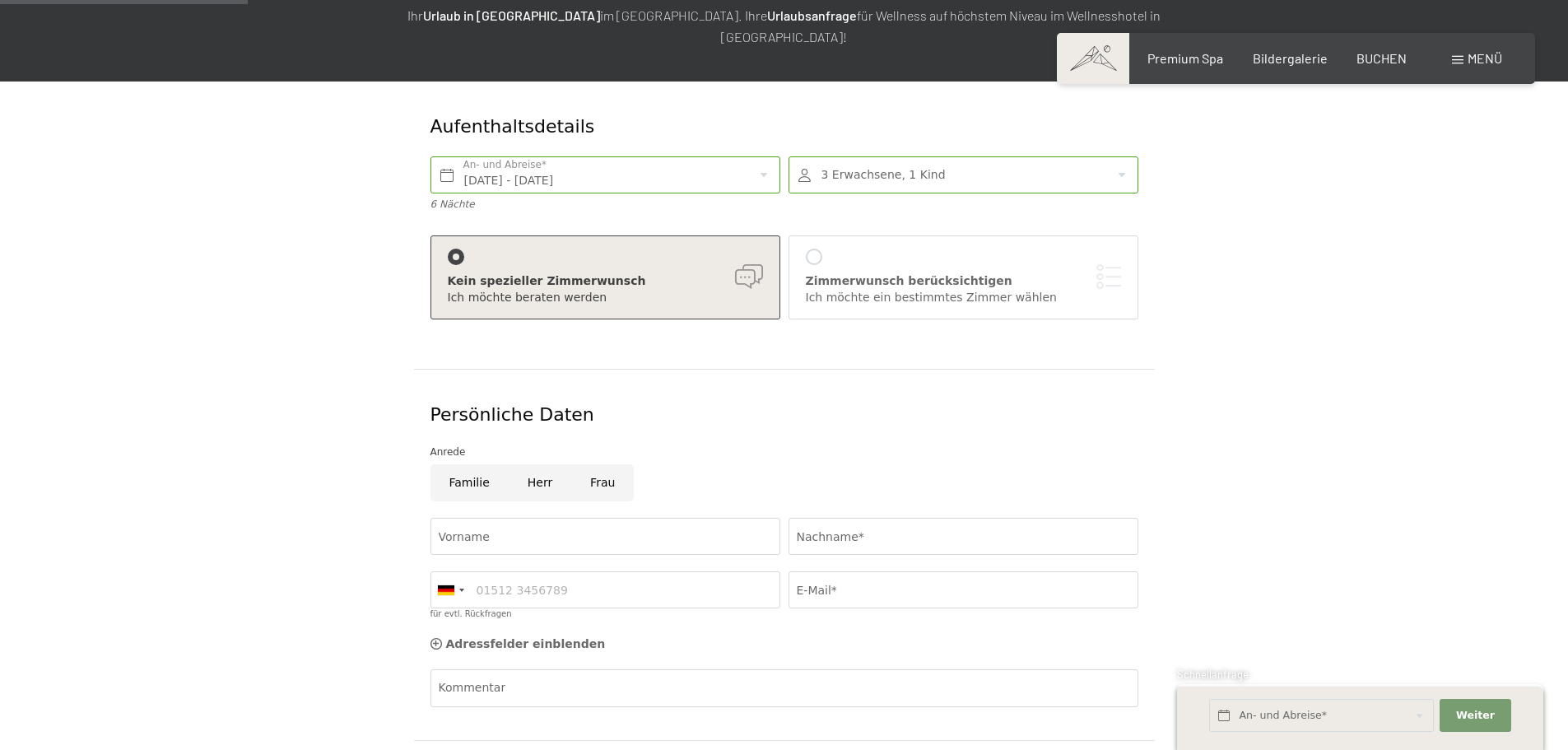
click at [463, 465] on input "Familie" at bounding box center [470, 484] width 78 height 37
radio input "true"
click at [520, 518] on input "Vorname" at bounding box center [605, 537] width 350 height 37
type input "Matthias"
type input "Mager"
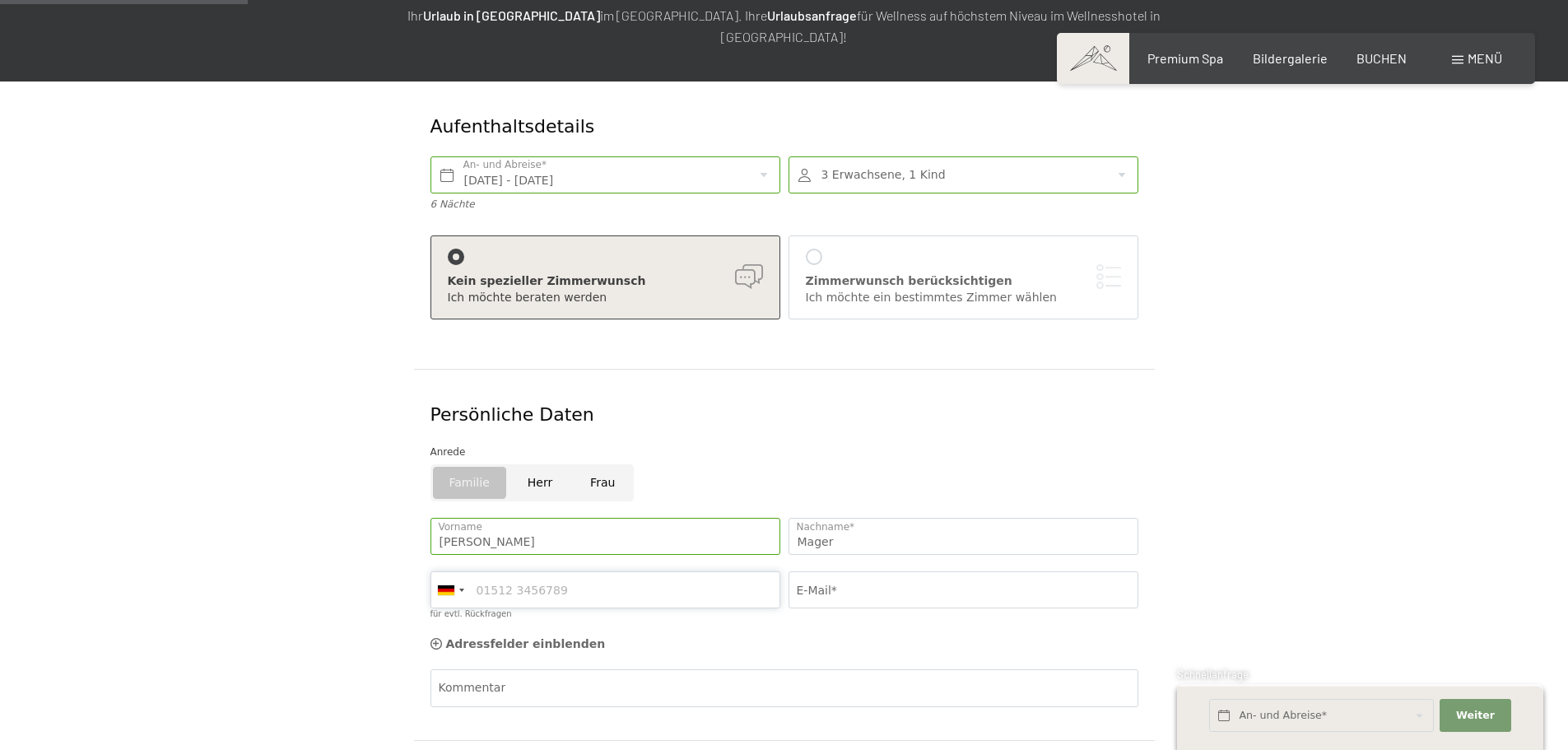
click at [606, 572] on input "für evtl. Rückfragen" at bounding box center [605, 590] width 350 height 37
type input "1635479289"
click at [985, 572] on input "E-Mail*" at bounding box center [963, 590] width 350 height 37
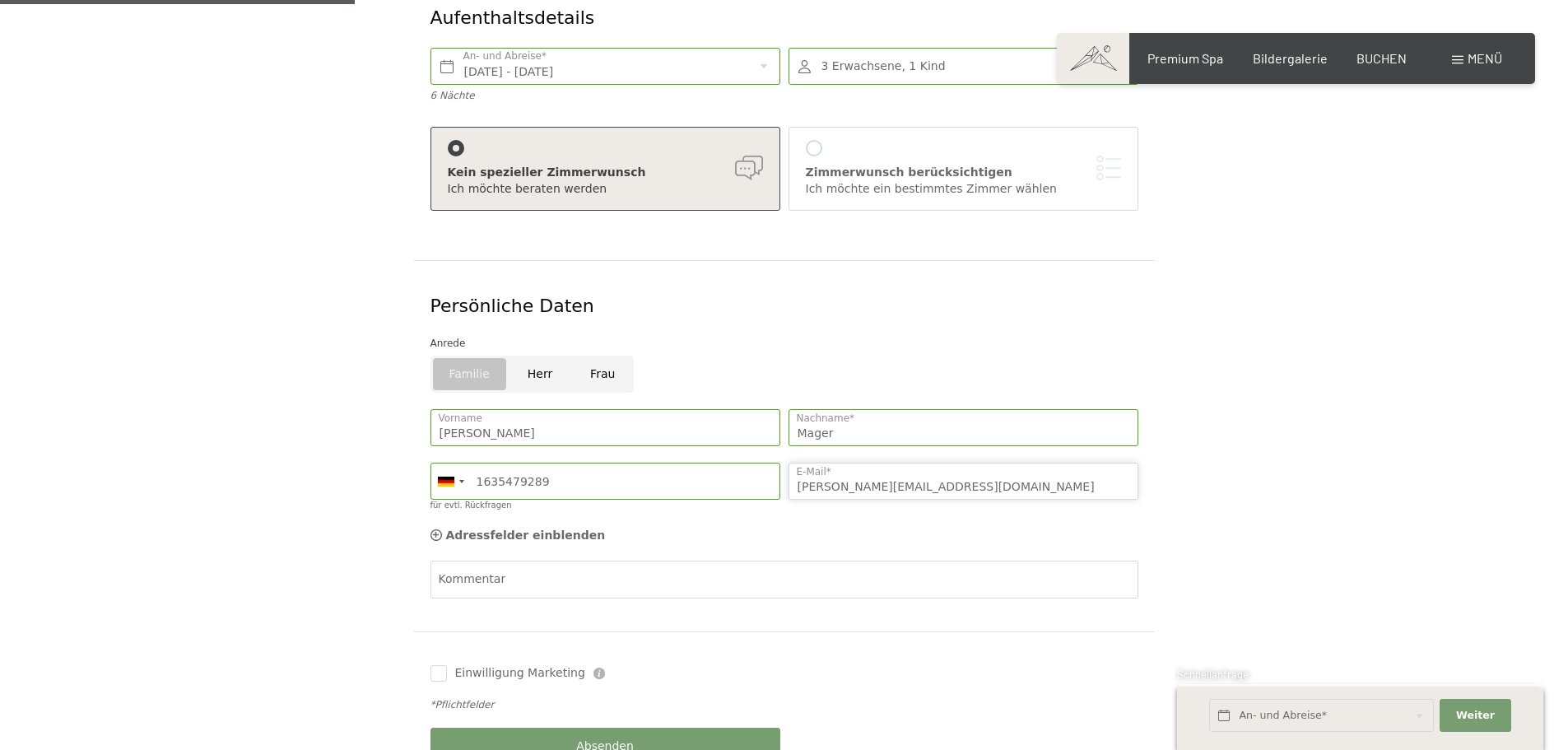
scroll to position [347, 0]
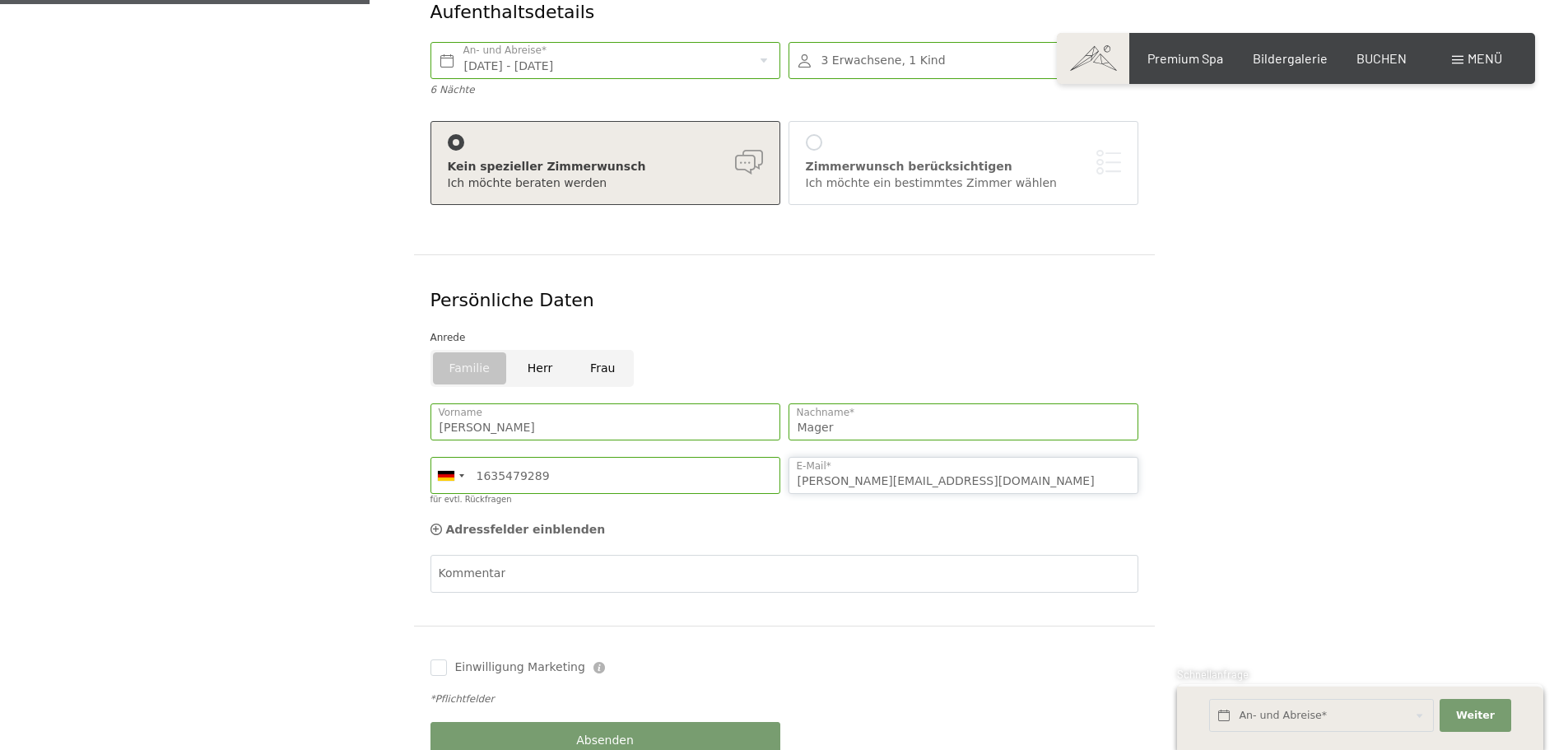
type input "matthias.mager@mtown.eu"
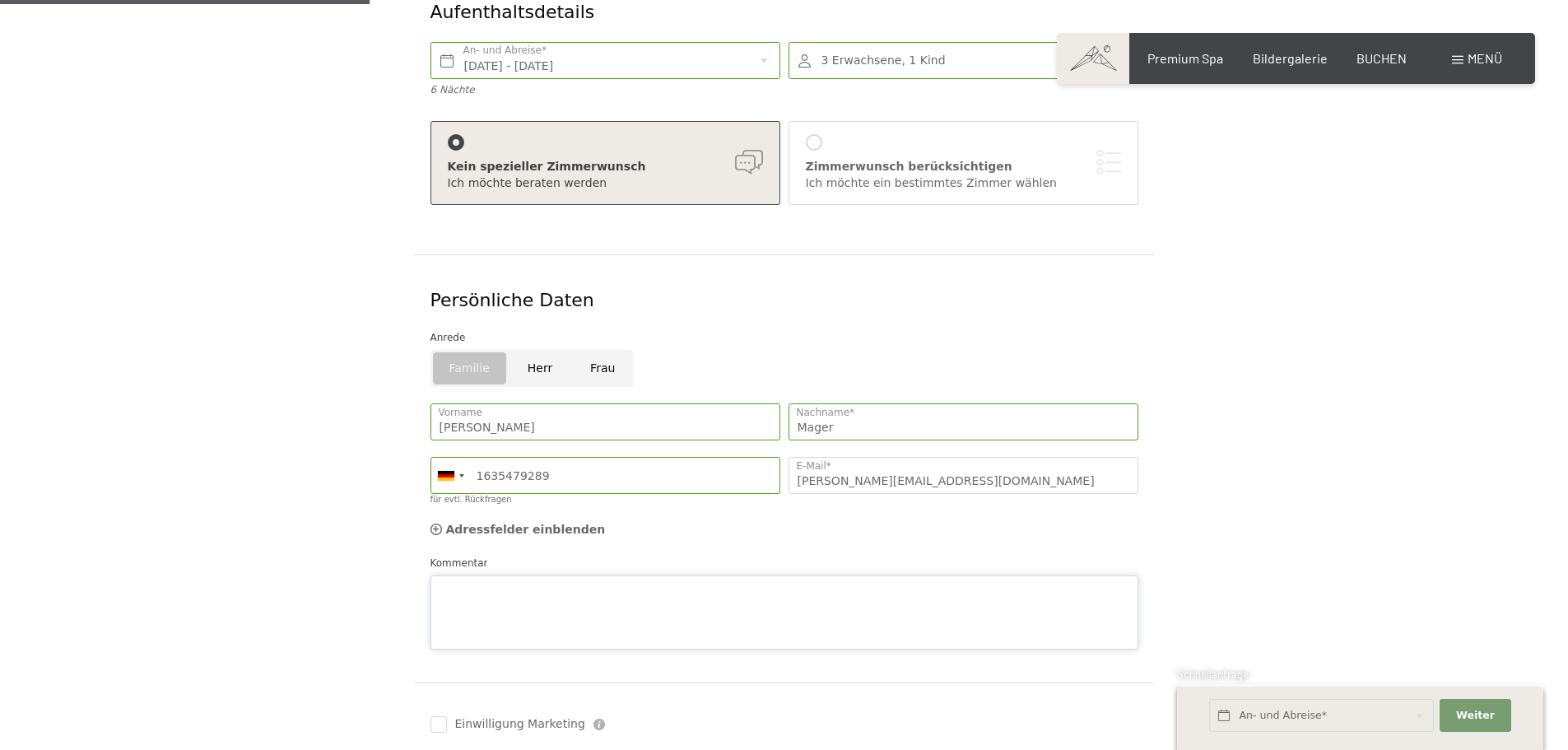
click at [534, 555] on div "Kommentar" at bounding box center [784, 602] width 708 height 95
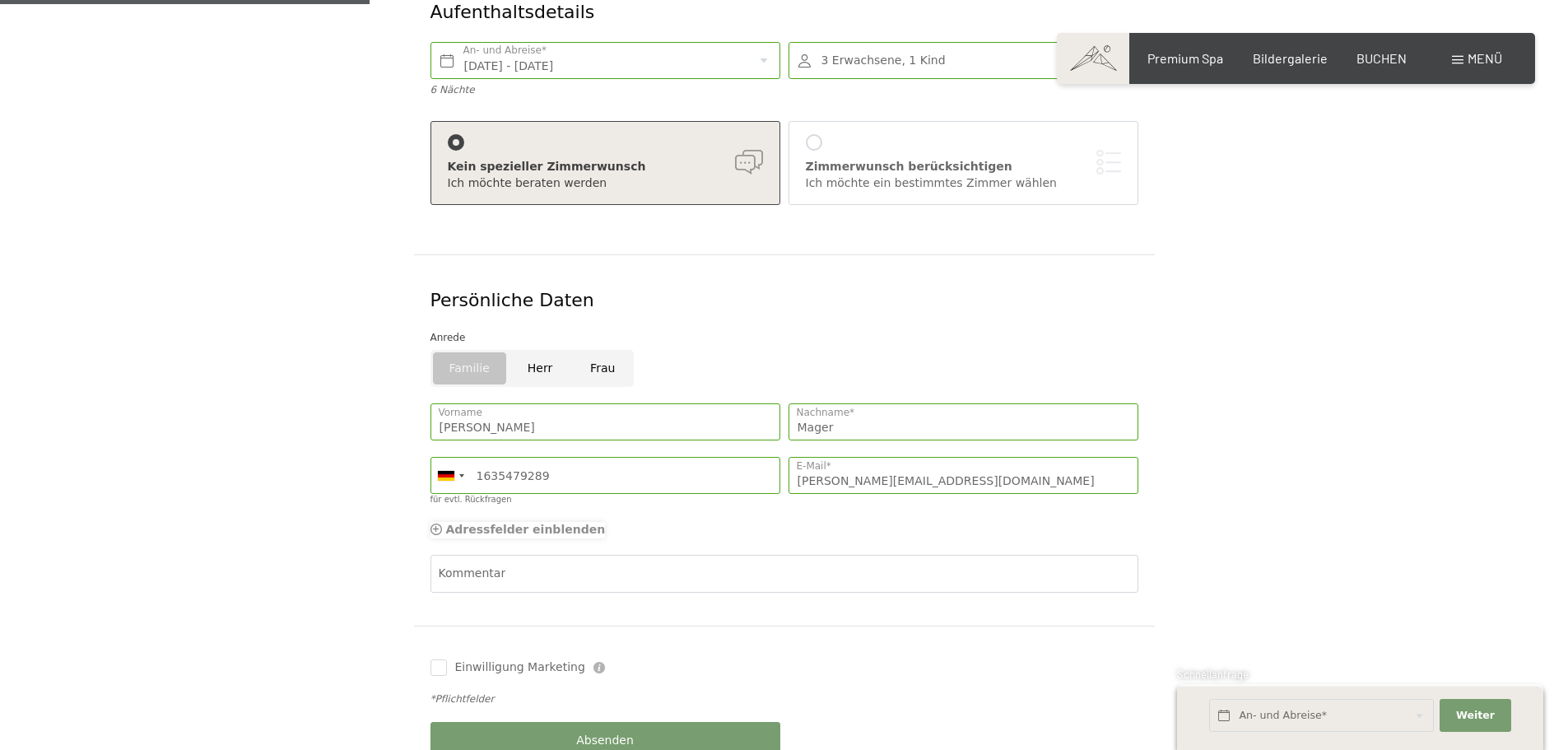
click at [480, 523] on span "Adressfelder einblenden" at bounding box center [526, 529] width 159 height 14
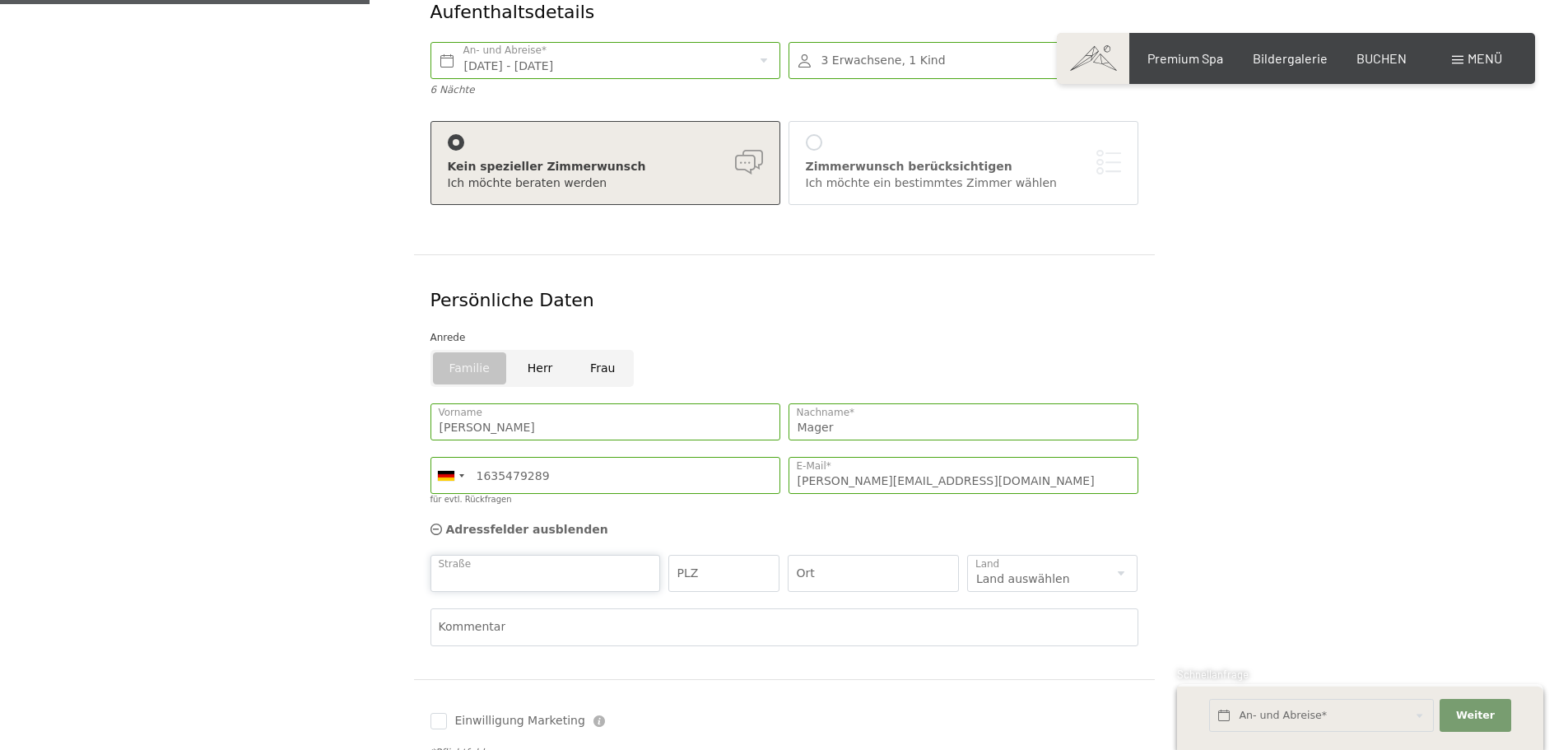
click at [560, 555] on input "Straße" at bounding box center [546, 574] width 231 height 37
type input "Potsdamer Str. 64"
type input "12205"
type input "Berlin"
click at [1002, 555] on select "Land auswählen Deutschland Italien Österreich Schweiz Vereinigtes Königreich --…" at bounding box center [1053, 574] width 171 height 37
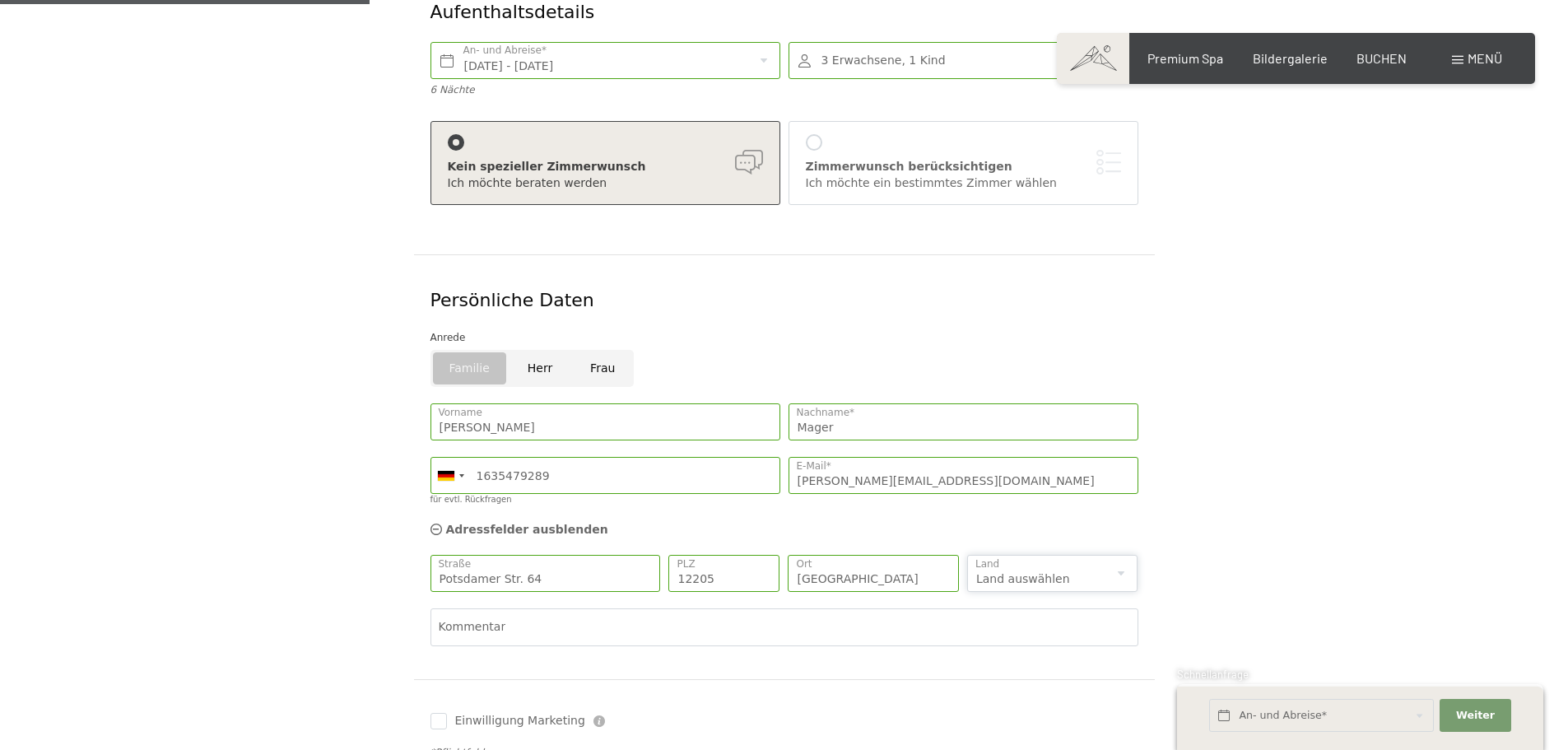
select select "DE"
click at [968, 555] on select "Land auswählen Deutschland Italien Österreich Schweiz Vereinigtes Königreich --…" at bounding box center [1053, 574] width 171 height 37
click at [504, 630] on textarea "Kommentar" at bounding box center [784, 666] width 708 height 74
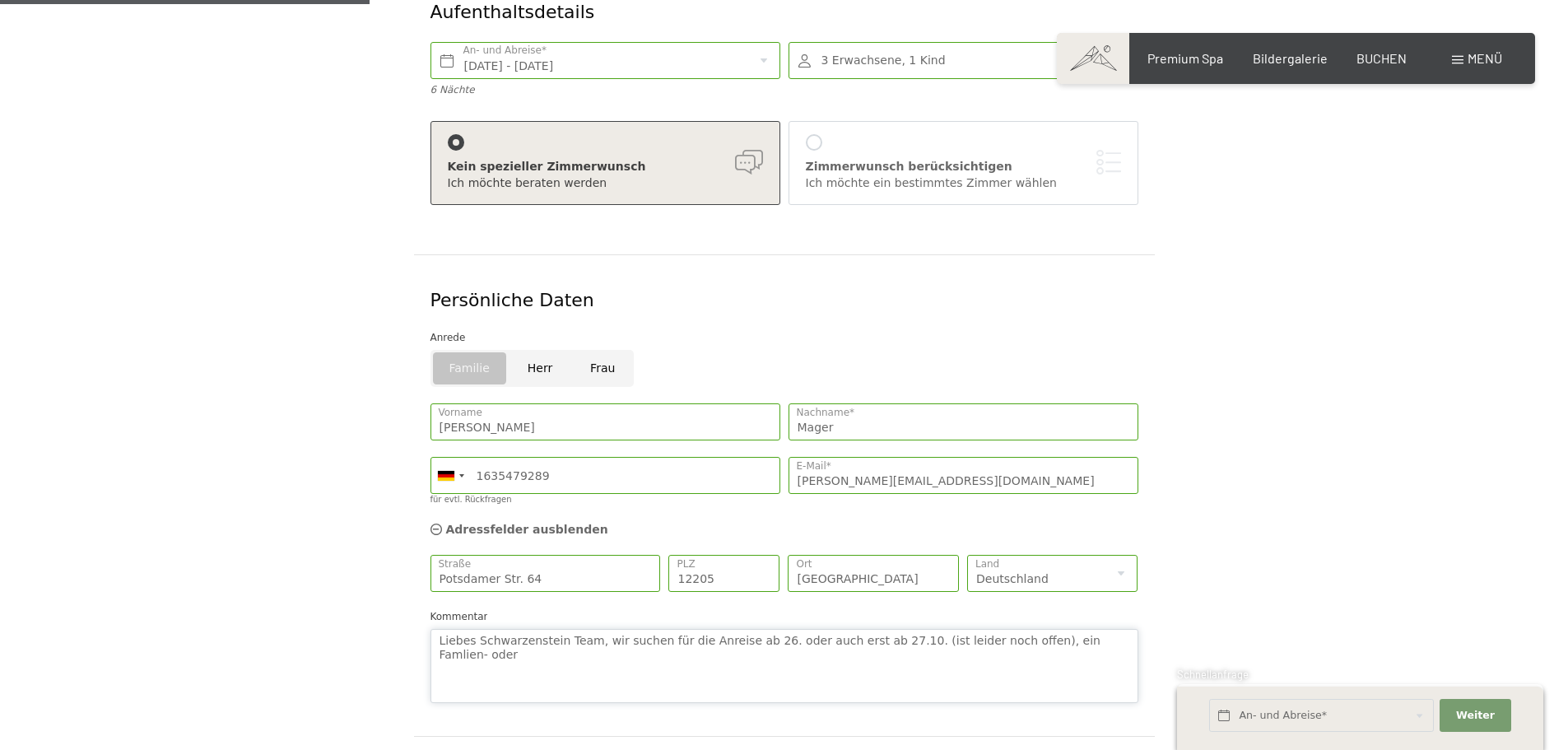
click at [1052, 630] on textarea "Liebes Schwarzenstein Team, wir suchen für die Anreise ab 26. oder auch erst ab…" at bounding box center [784, 666] width 708 height 74
click at [502, 636] on textarea "Liebes Schwarzenstein Team, wir suchen für die Anreise ab 26. oder auch erst ab…" at bounding box center [784, 666] width 708 height 74
click at [499, 632] on textarea "Liebes Schwarzenstein Team, wir suchen für die Anreise ab 26. oder auch erst ab…" at bounding box center [784, 666] width 708 height 74
click at [435, 634] on textarea "Liebes Schwarzenstein Team, wir suchen für die Anreise ab 26. oder auch erst ab…" at bounding box center [784, 666] width 708 height 74
click at [505, 633] on textarea "Liebes Schwarzenstein Team, wir suchen für die Anreise ab 26. oder auch erst ab…" at bounding box center [784, 666] width 708 height 74
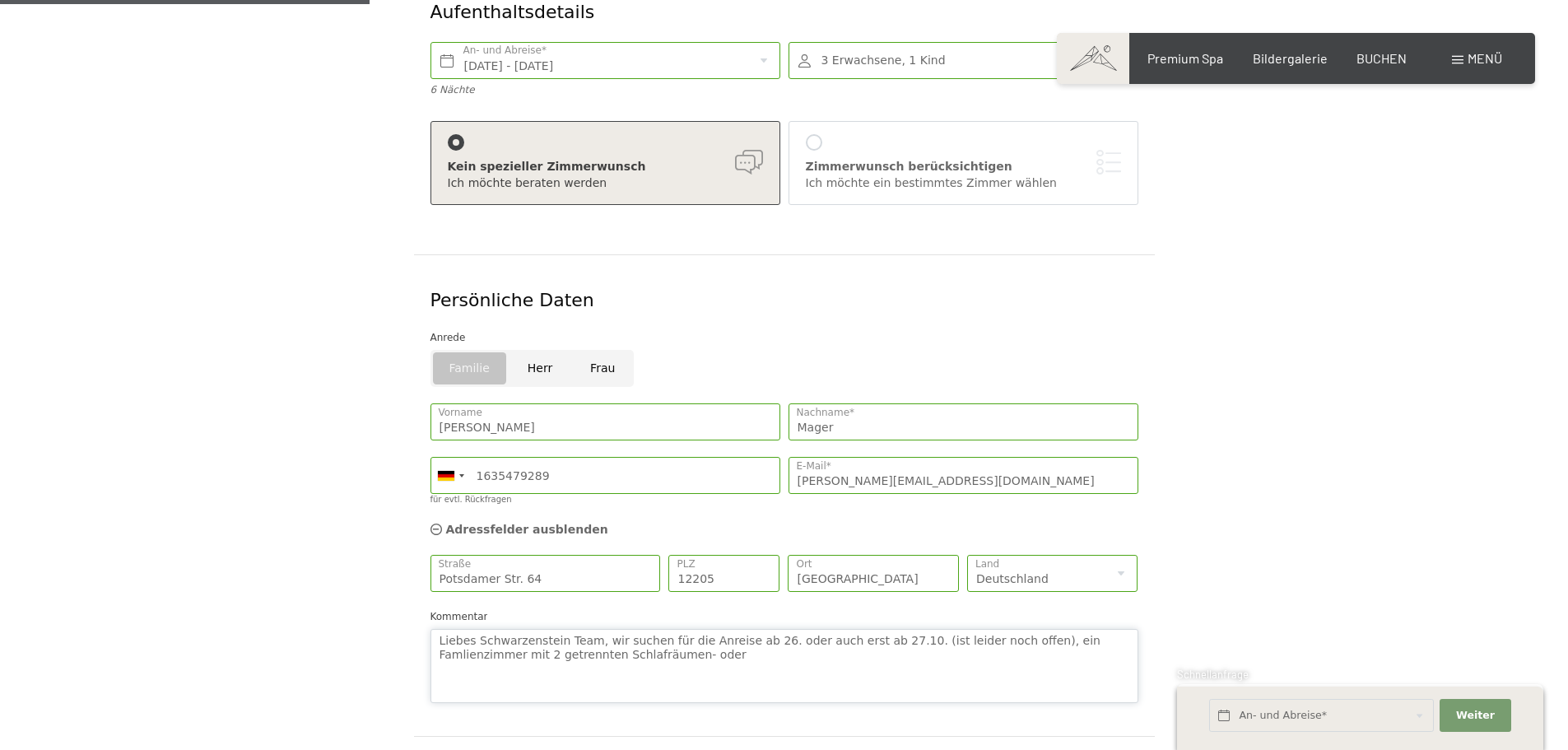
click at [571, 639] on textarea "Liebes Schwarzenstein Team, wir suchen für die Anreise ab 26. oder auch erst ab…" at bounding box center [784, 666] width 708 height 74
click at [614, 639] on textarea "Liebes Schwarzenstein Team, wir suchen für die Anreise ab 26. oder auch erst ab…" at bounding box center [784, 666] width 708 height 74
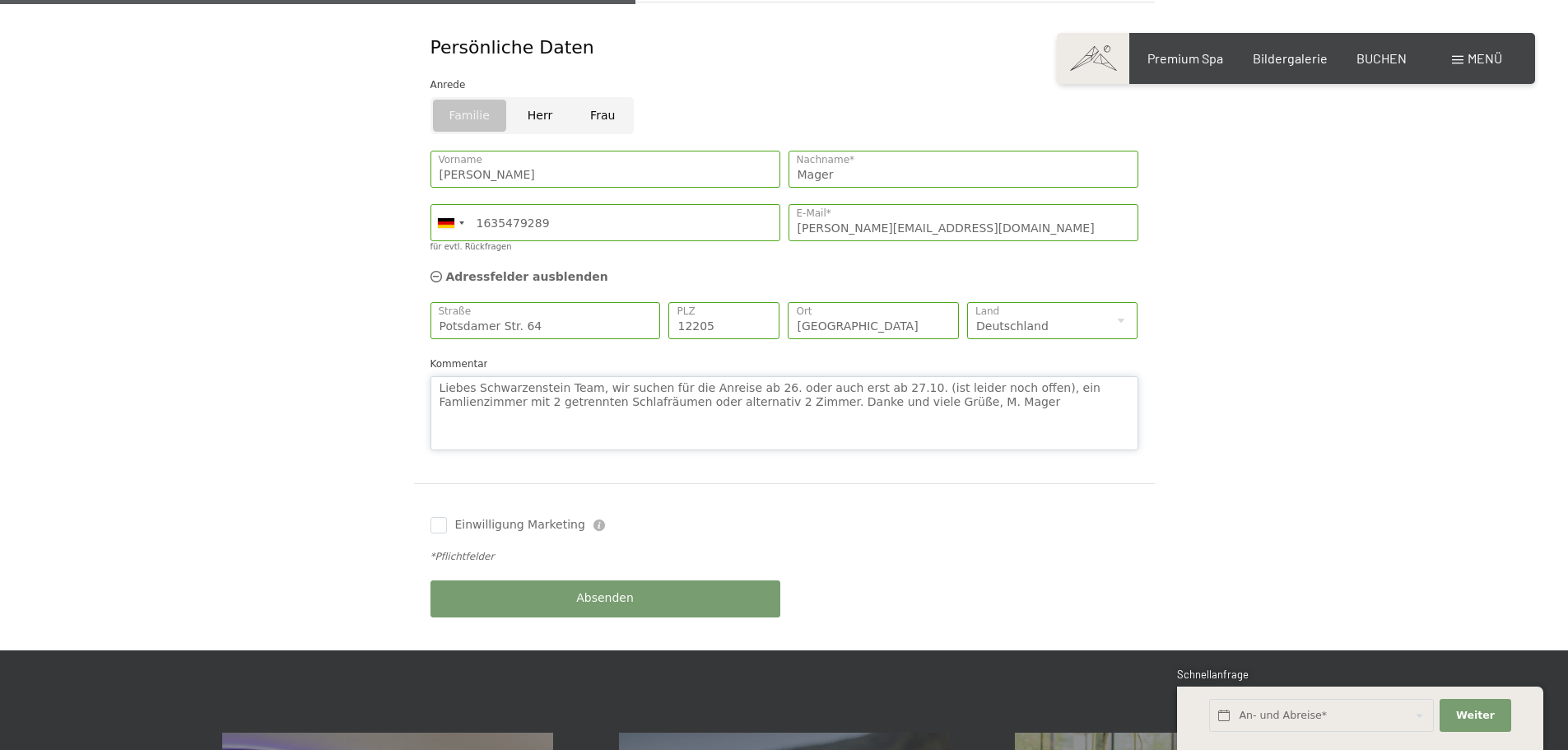
scroll to position [652, 0]
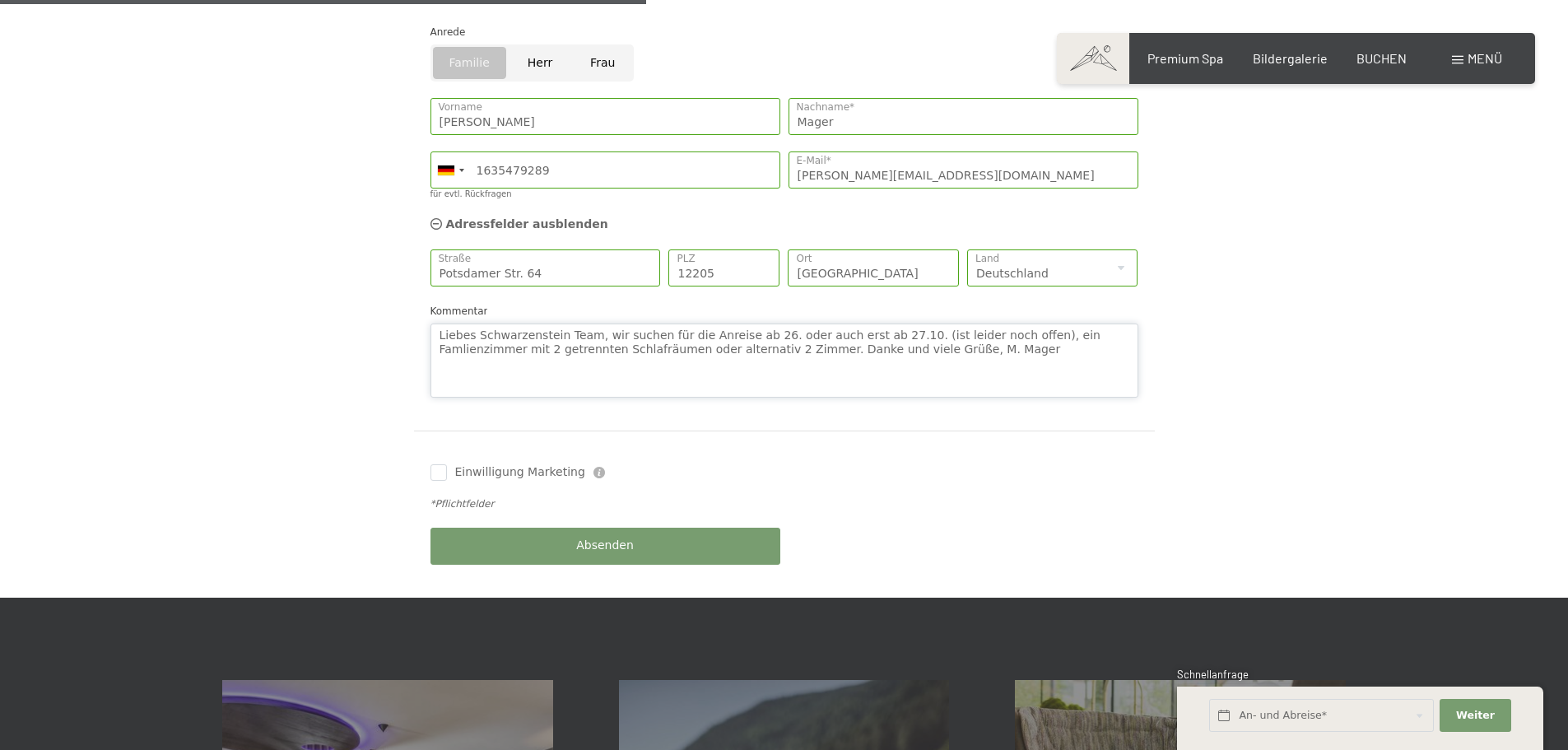
type textarea "Liebes Schwarzenstein Team, wir suchen für die Anreise ab 26. oder auch erst ab…"
click at [653, 520] on div "Absenden" at bounding box center [605, 546] width 358 height 53
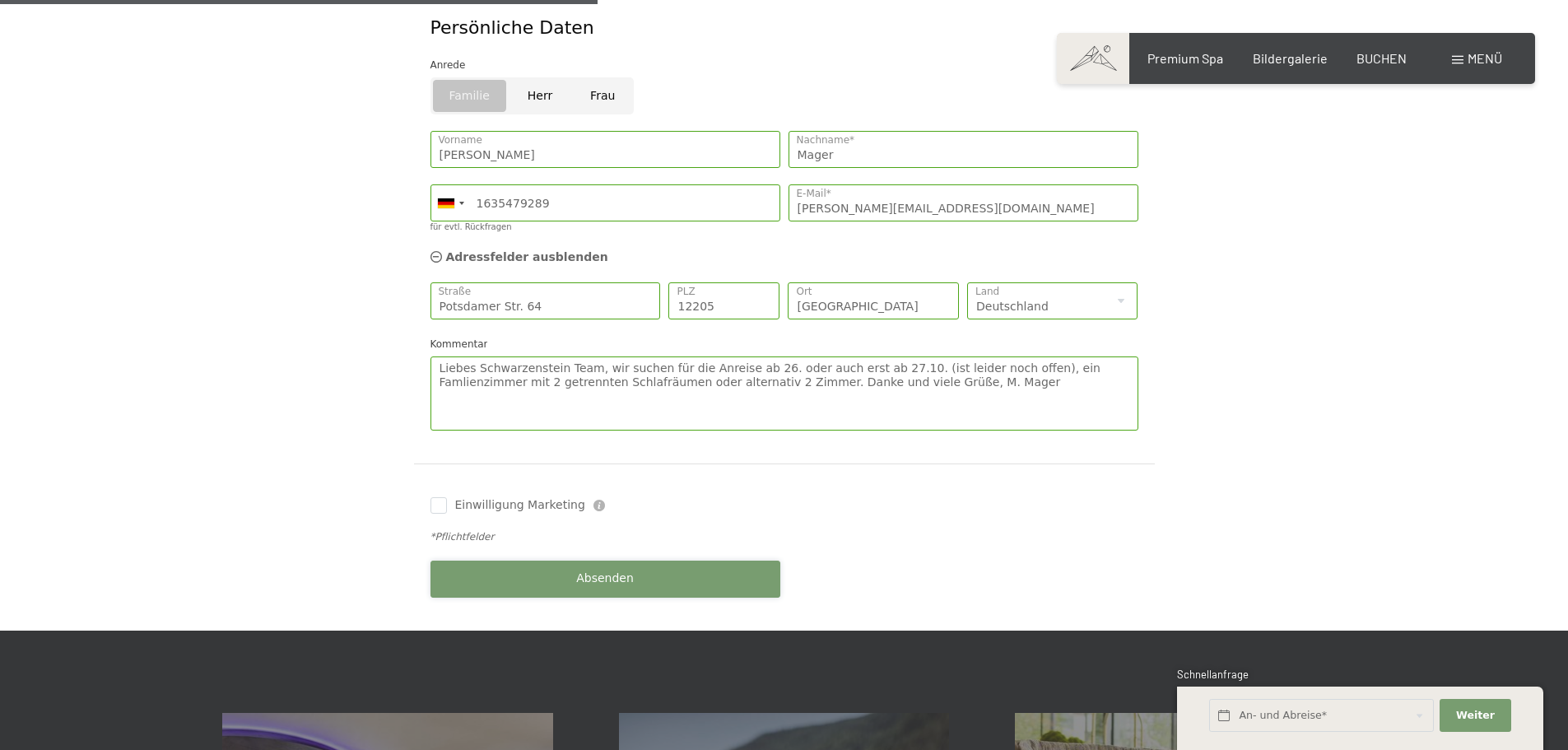
scroll to position [634, 0]
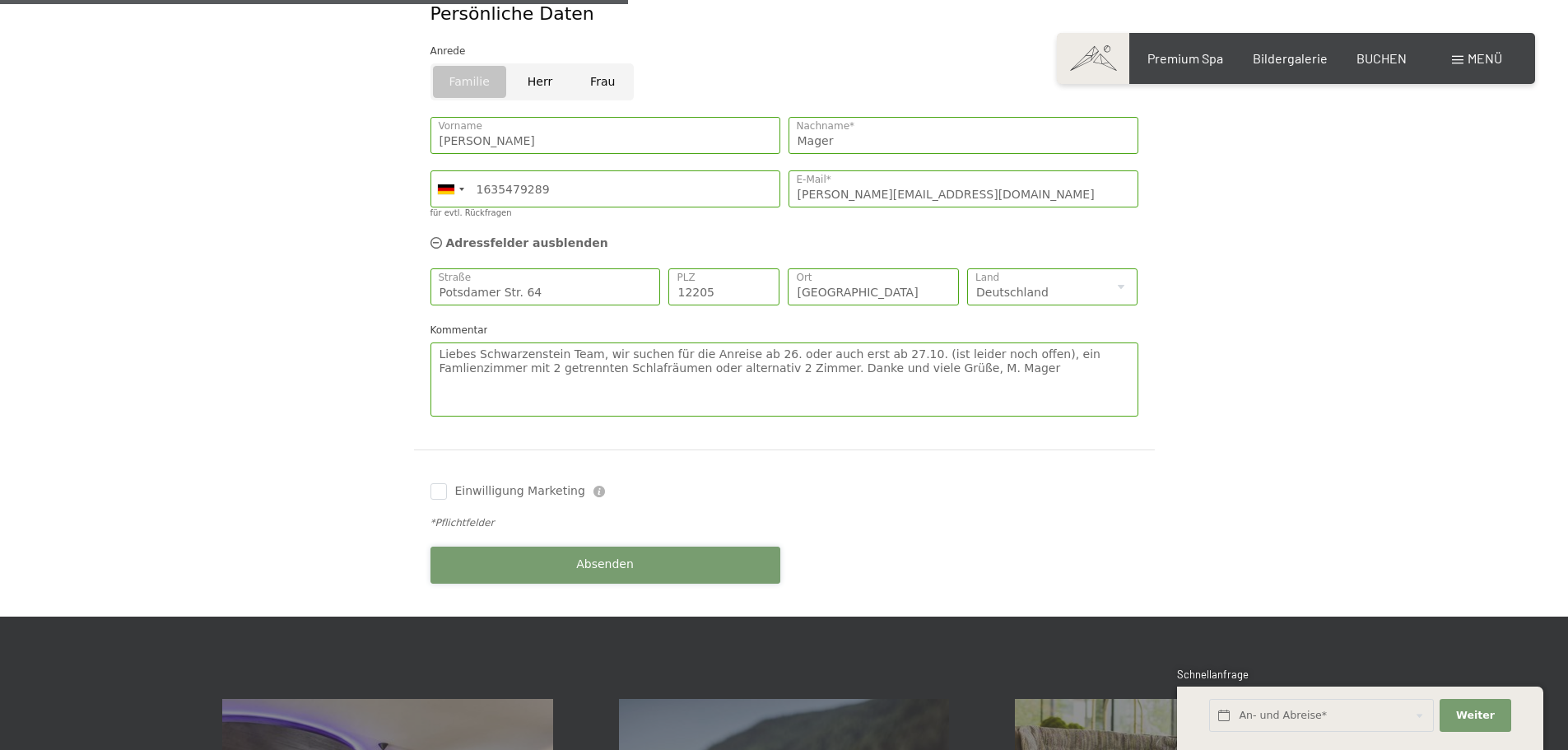
click at [605, 557] on span "Absenden" at bounding box center [605, 564] width 58 height 16
